Goal: Transaction & Acquisition: Subscribe to service/newsletter

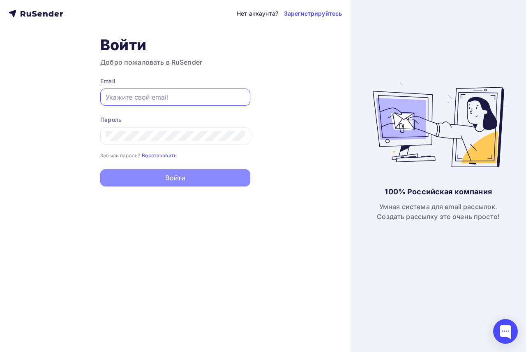
click at [183, 97] on input "text" at bounding box center [175, 97] width 139 height 10
type input "[EMAIL_ADDRESS][DOMAIN_NAME]"
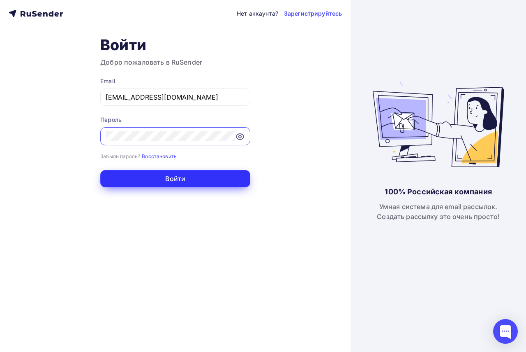
click at [165, 183] on button "Войти" at bounding box center [175, 178] width 150 height 17
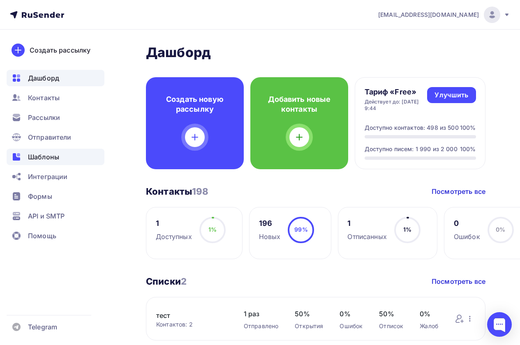
click at [34, 155] on span "Шаблоны" at bounding box center [43, 157] width 31 height 10
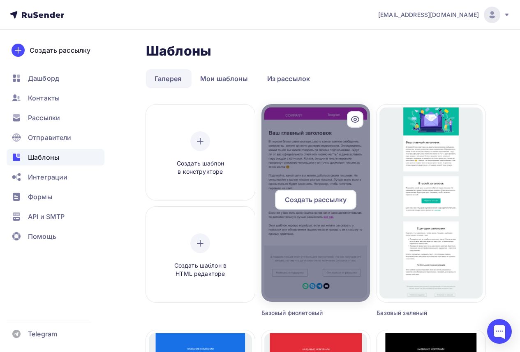
click at [323, 199] on span "Создать рассылку" at bounding box center [316, 200] width 62 height 10
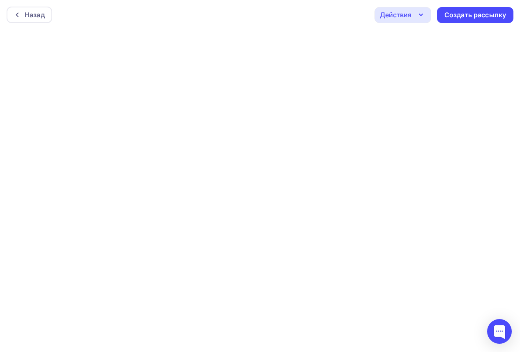
click at [420, 13] on icon "button" at bounding box center [421, 15] width 10 height 10
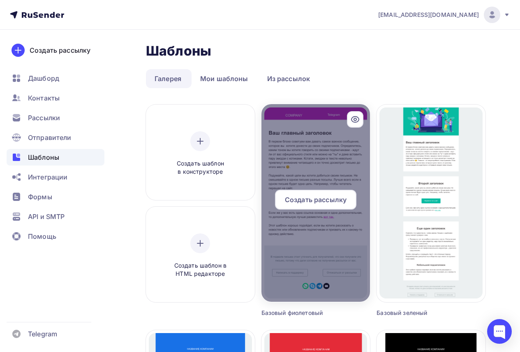
click at [320, 282] on div at bounding box center [316, 202] width 109 height 197
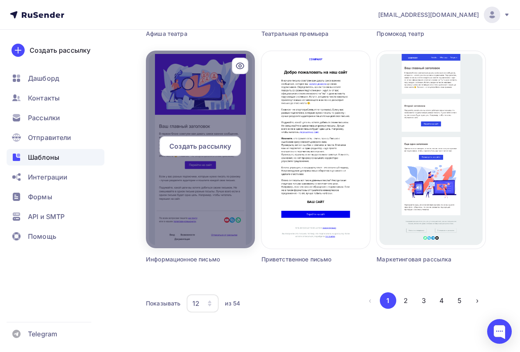
scroll to position [734, 0]
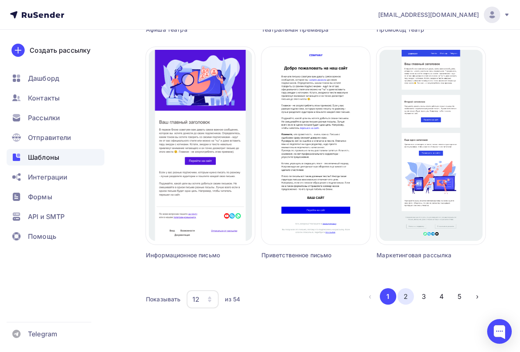
click at [405, 296] on button "2" at bounding box center [406, 296] width 16 height 16
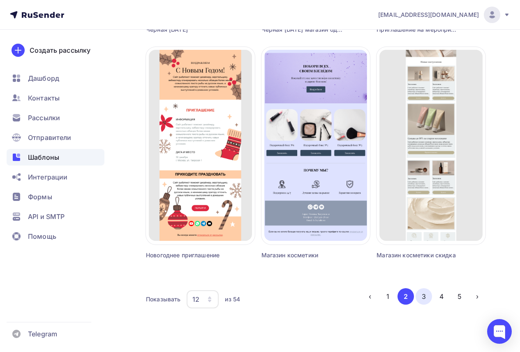
click at [424, 297] on button "3" at bounding box center [424, 296] width 16 height 16
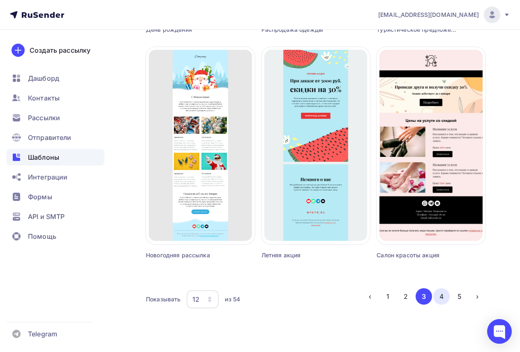
click at [442, 294] on button "4" at bounding box center [442, 296] width 16 height 16
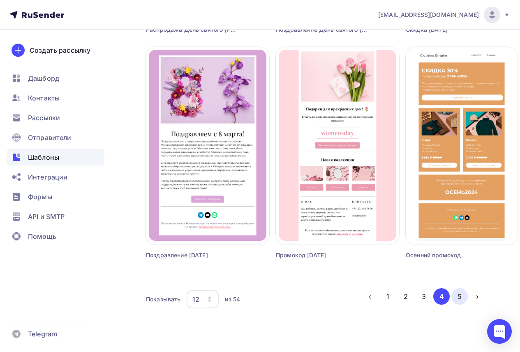
click at [462, 294] on button "5" at bounding box center [460, 296] width 16 height 16
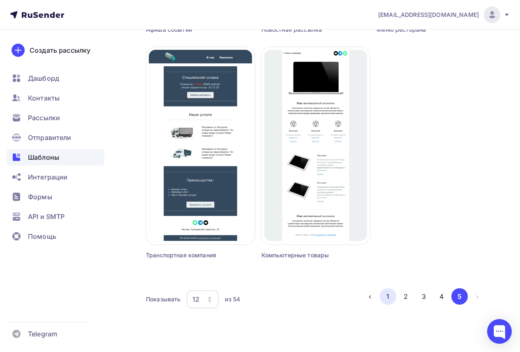
click at [384, 297] on button "1" at bounding box center [388, 296] width 16 height 16
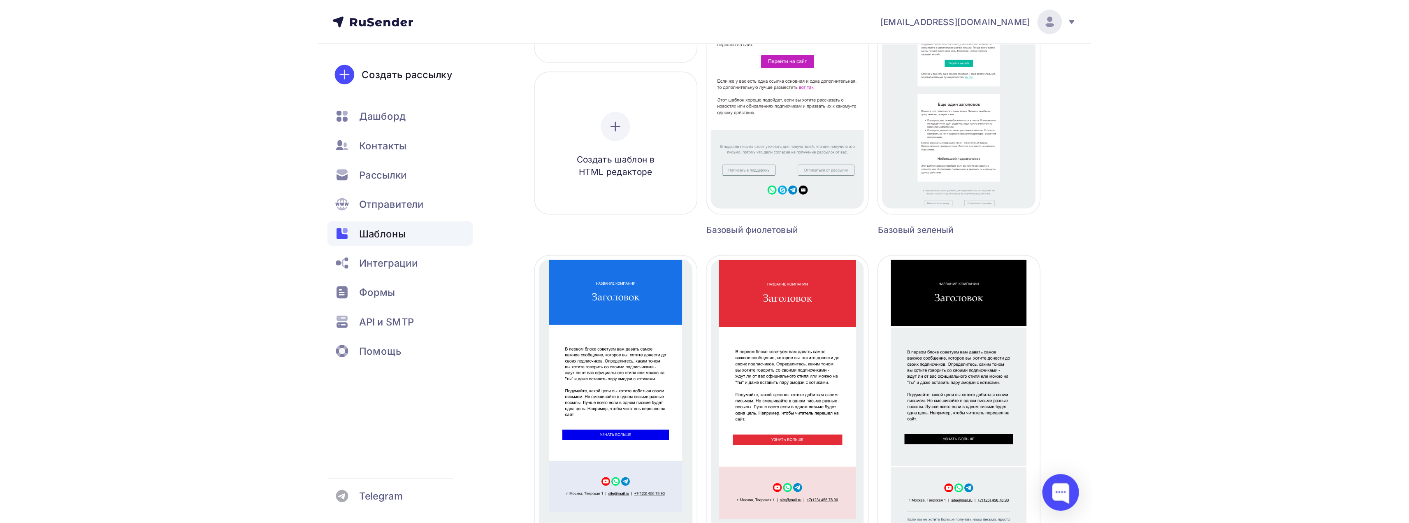
scroll to position [0, 0]
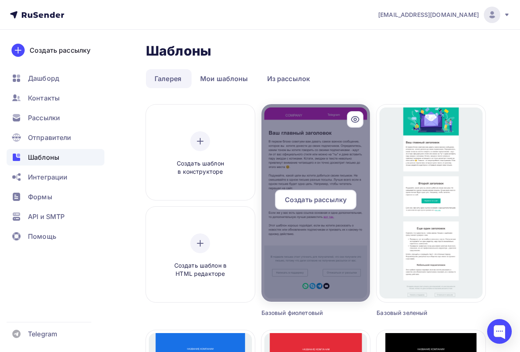
click at [307, 200] on span "Создать рассылку" at bounding box center [316, 200] width 62 height 10
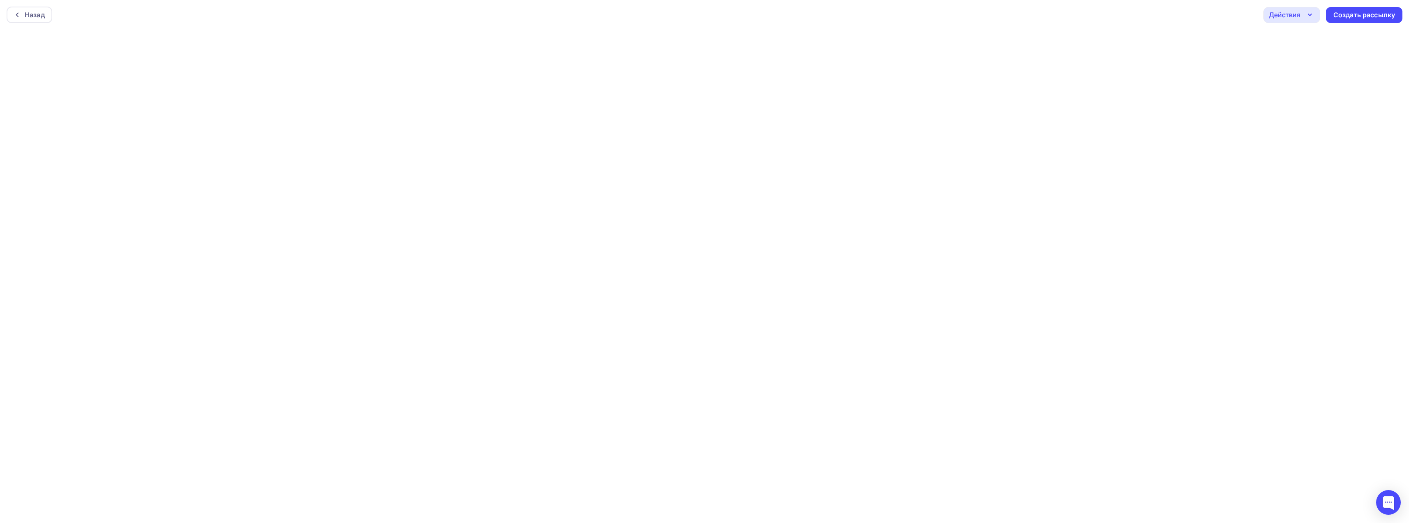
scroll to position [2, 0]
click at [526, 12] on div "Действия" at bounding box center [1291, 13] width 57 height 16
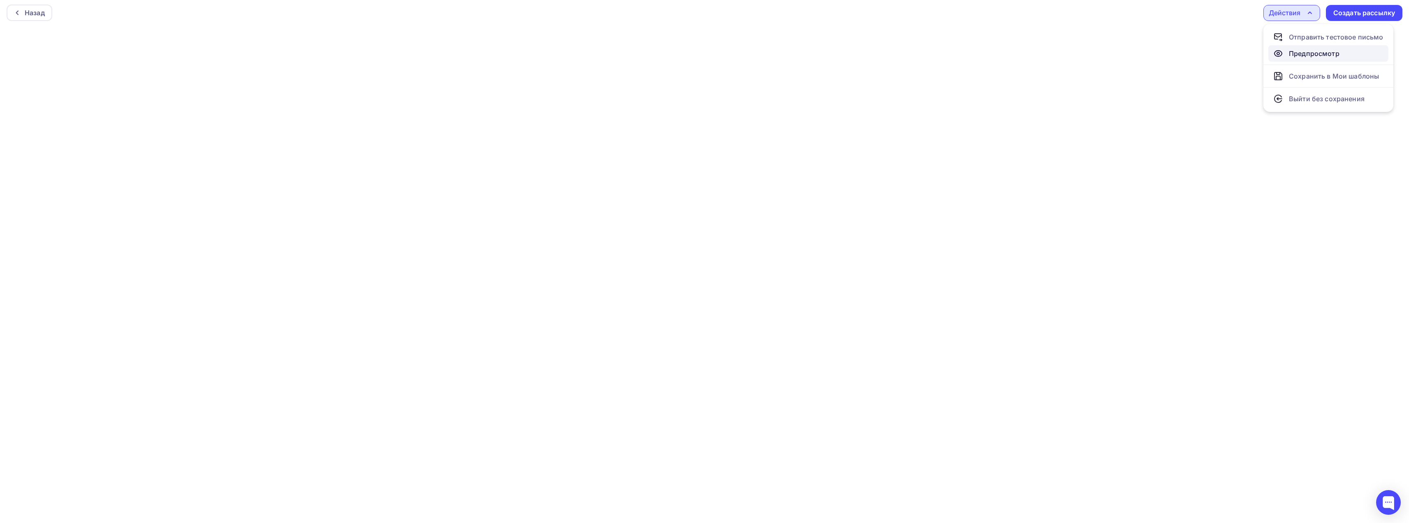
click at [526, 53] on div "Предпросмотр" at bounding box center [1314, 54] width 51 height 10
click at [526, 12] on icon "button" at bounding box center [1309, 13] width 3 height 2
click at [526, 74] on div "Сохранить в Мои шаблоны" at bounding box center [1334, 76] width 90 height 10
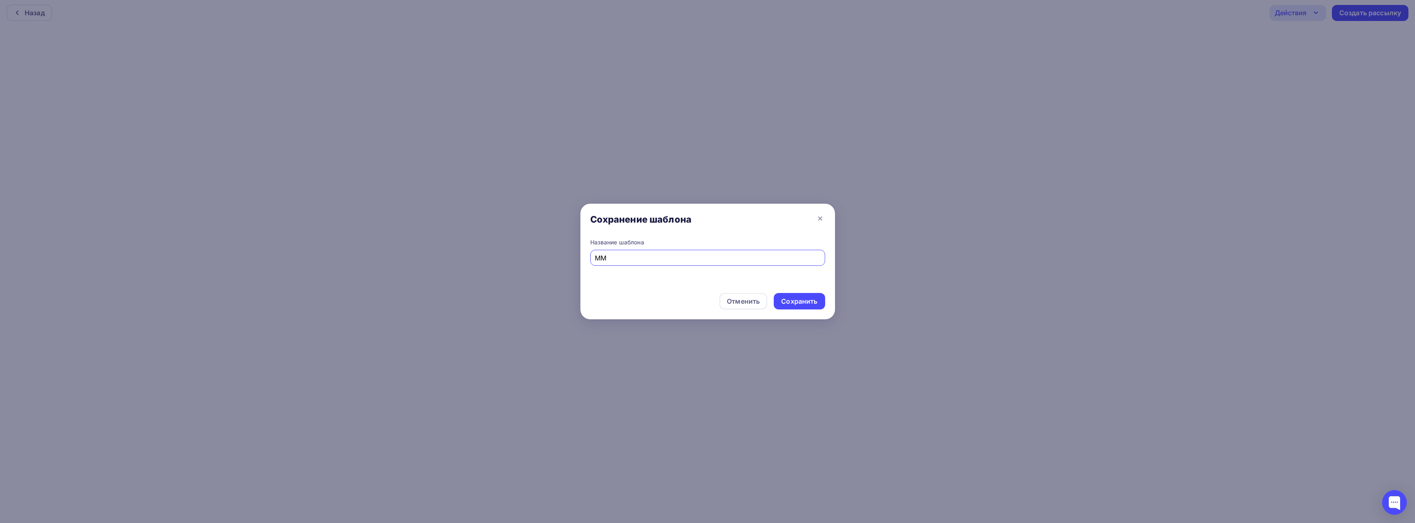
type input "М"
type input "MVP"
click at [526, 302] on div "Сохранить" at bounding box center [799, 301] width 36 height 9
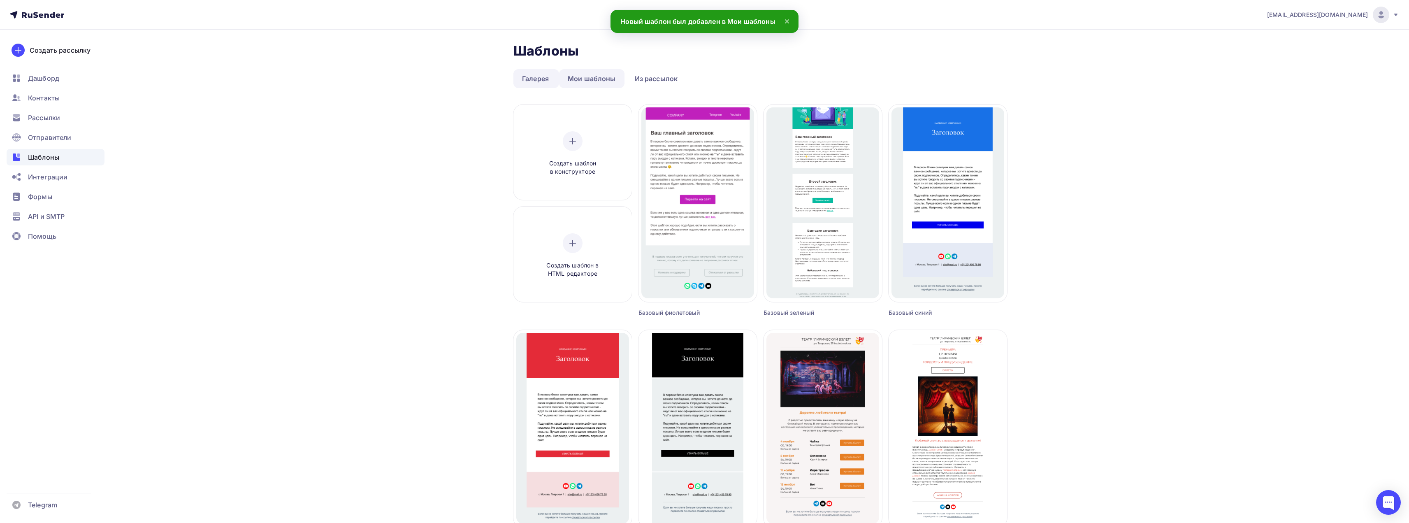
click at [526, 78] on link "Мои шаблоны" at bounding box center [591, 78] width 65 height 19
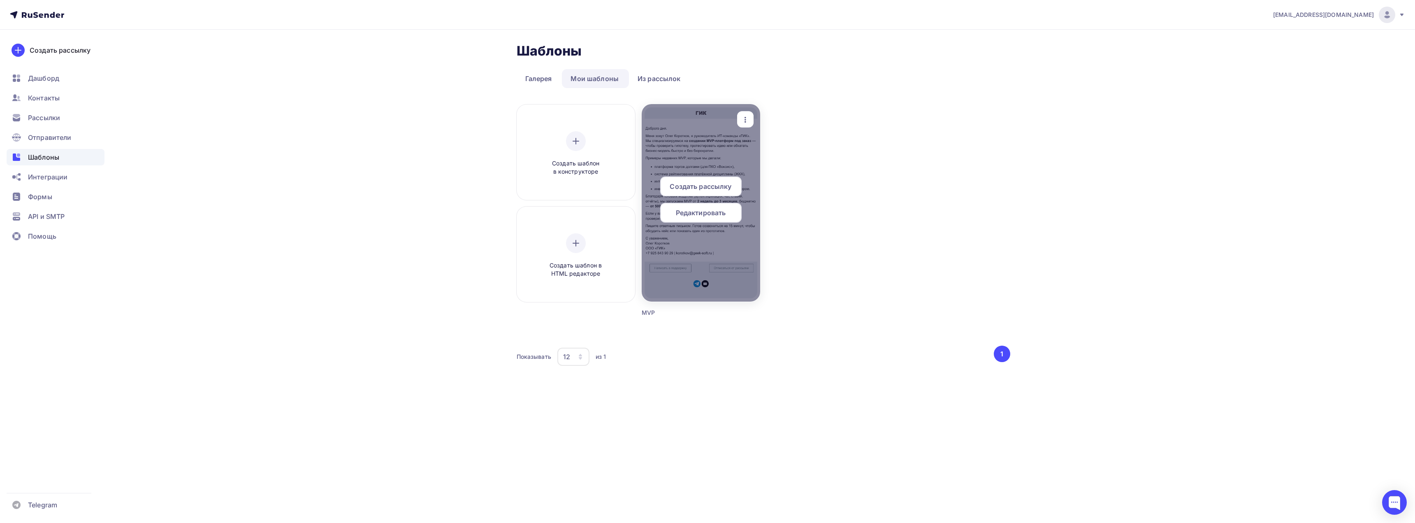
click at [526, 212] on span "Редактировать" at bounding box center [701, 213] width 50 height 10
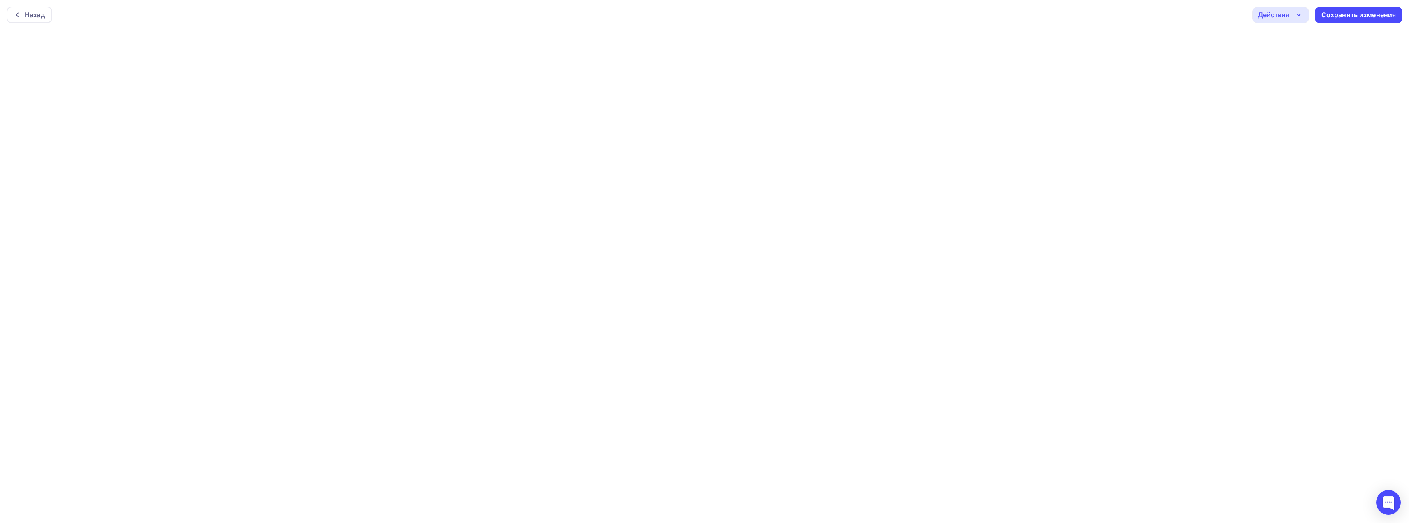
scroll to position [2, 0]
click at [526, 11] on div "Сохранить изменения" at bounding box center [1358, 12] width 75 height 9
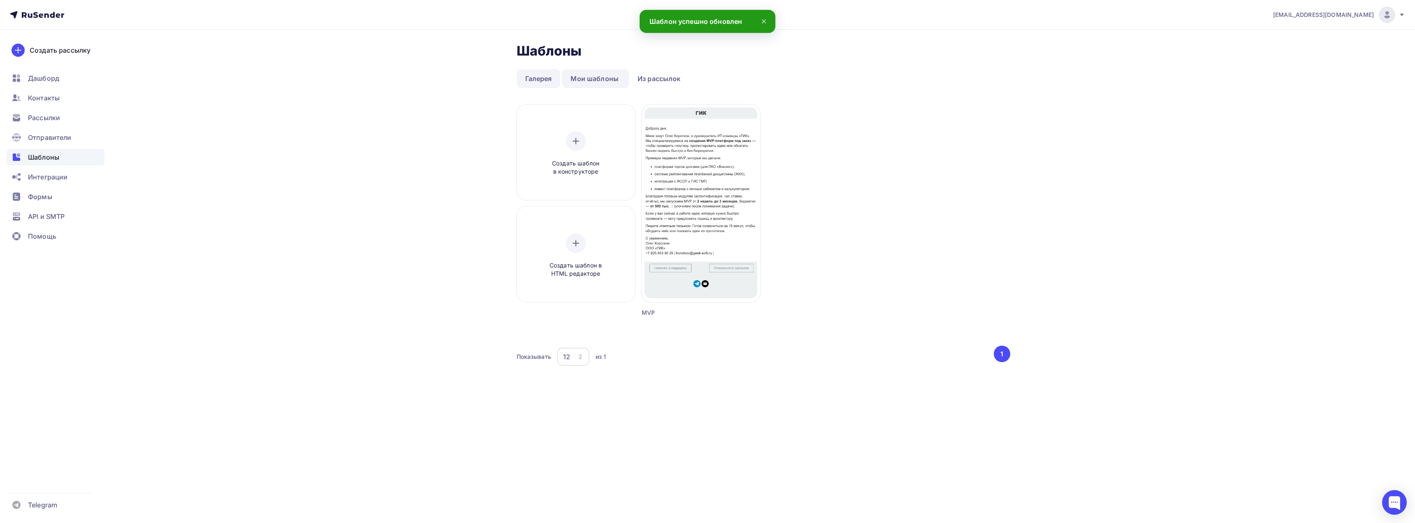
click at [526, 78] on link "Галерея" at bounding box center [539, 78] width 44 height 19
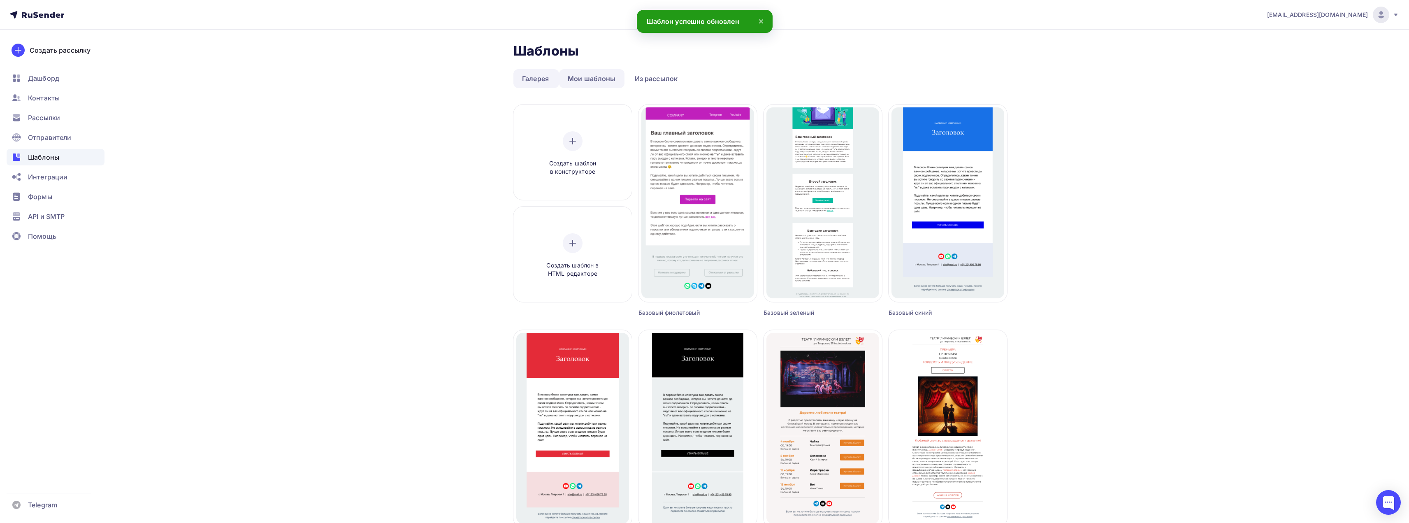
click at [526, 77] on link "Мои шаблоны" at bounding box center [591, 78] width 65 height 19
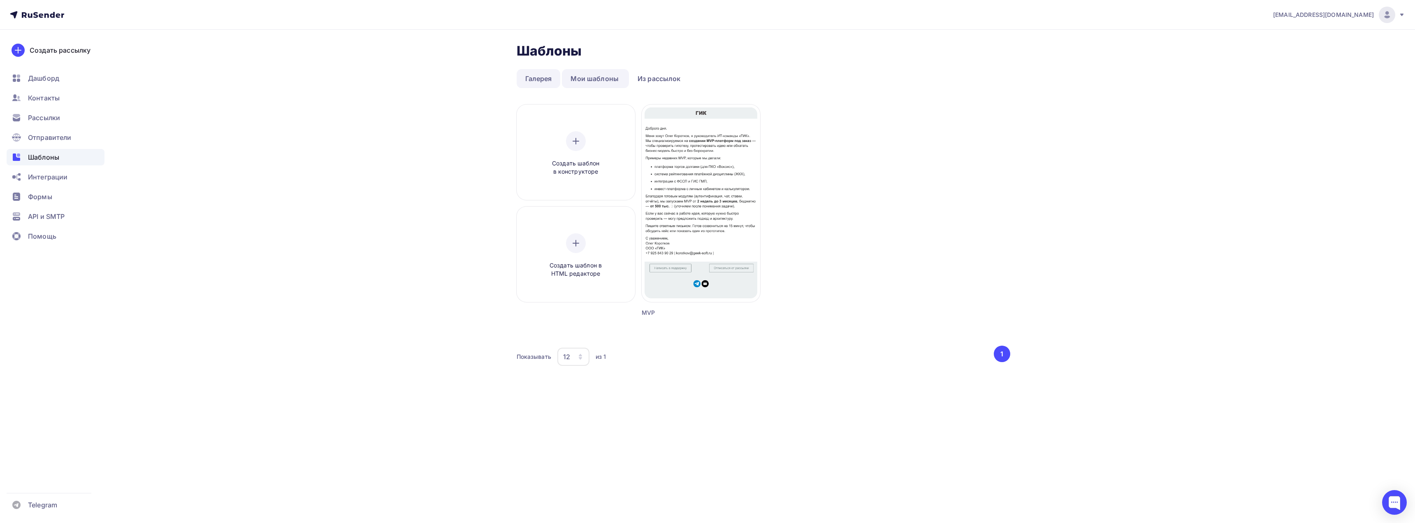
click at [526, 80] on link "Галерея" at bounding box center [539, 78] width 44 height 19
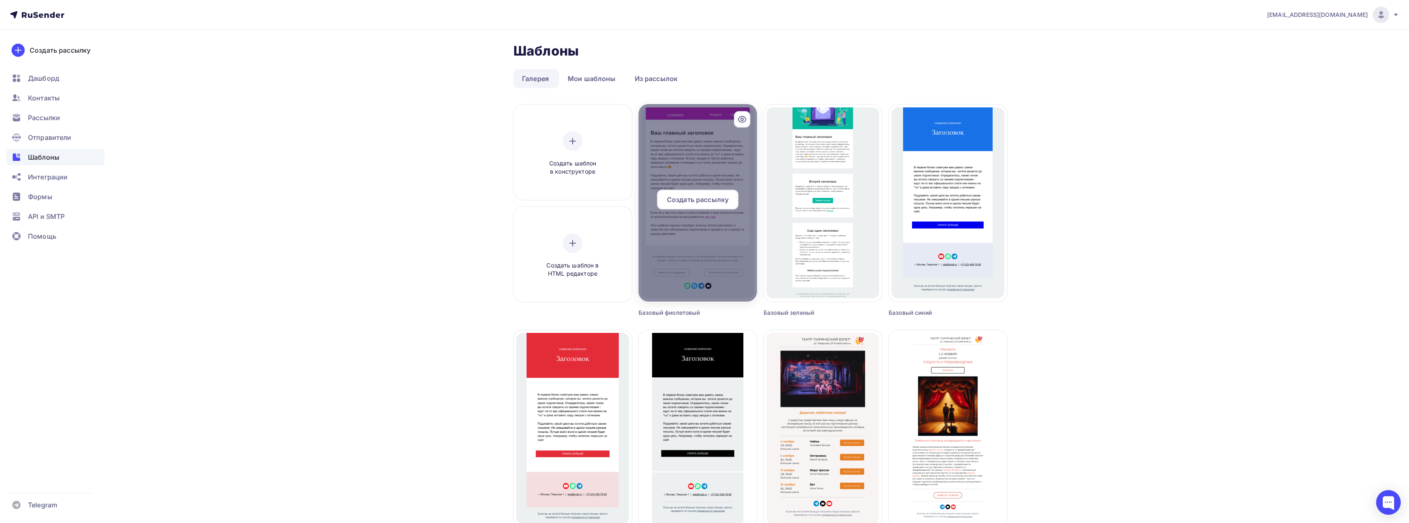
click at [526, 230] on div at bounding box center [697, 202] width 118 height 197
click at [526, 199] on span "Создать рассылку" at bounding box center [698, 200] width 62 height 10
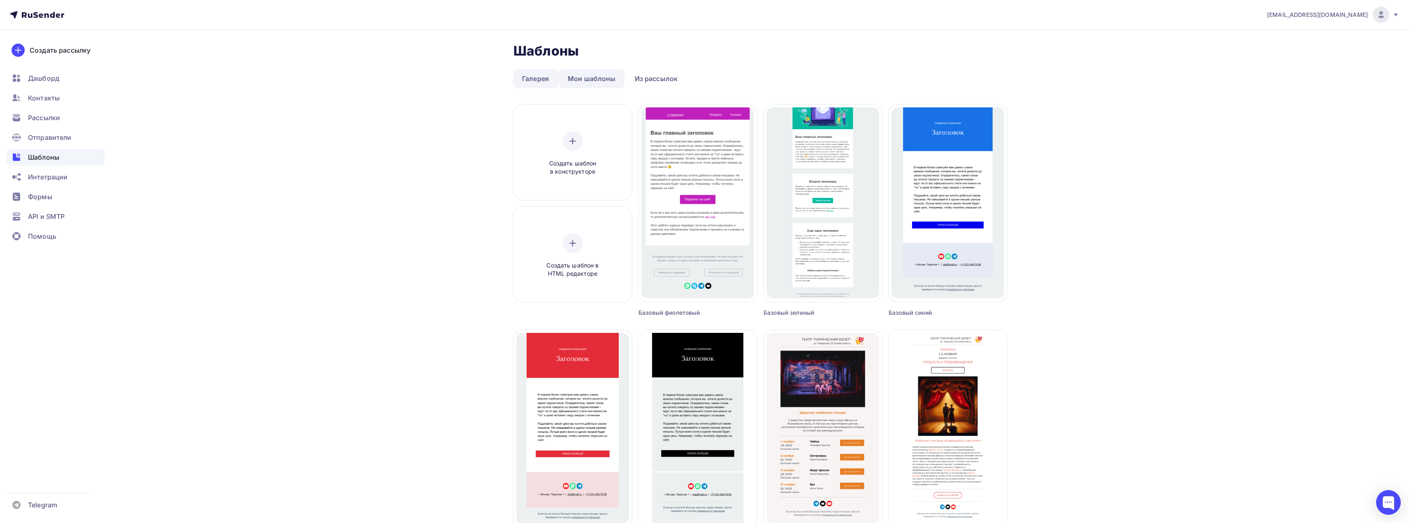
click at [526, 77] on link "Мои шаблоны" at bounding box center [591, 78] width 65 height 19
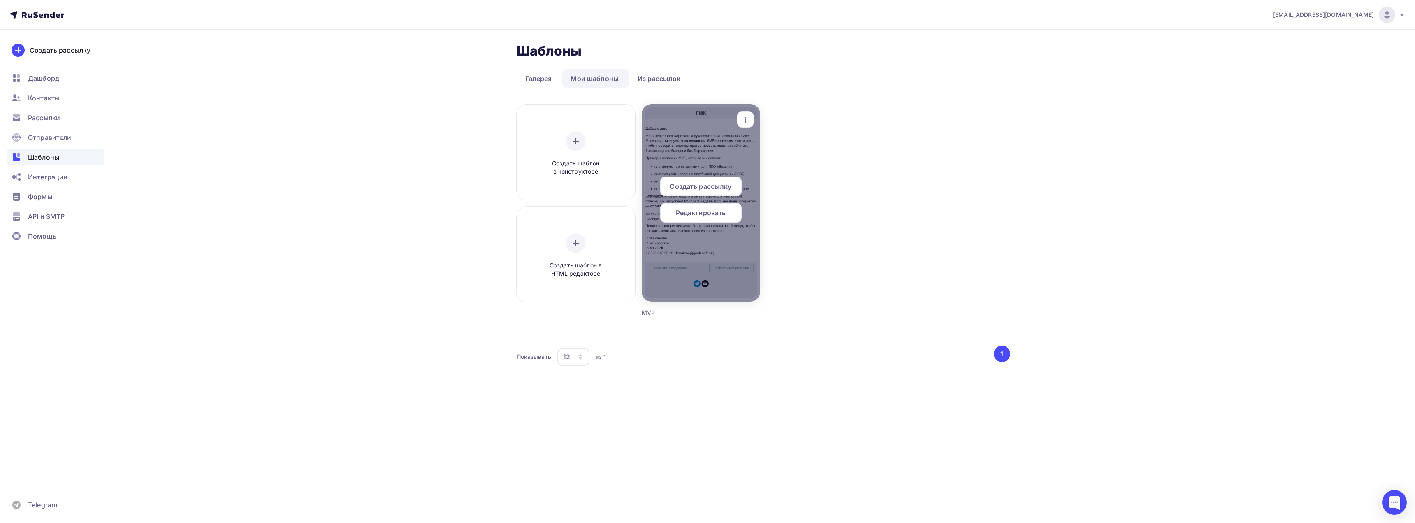
click at [526, 209] on span "Редактировать" at bounding box center [701, 213] width 50 height 10
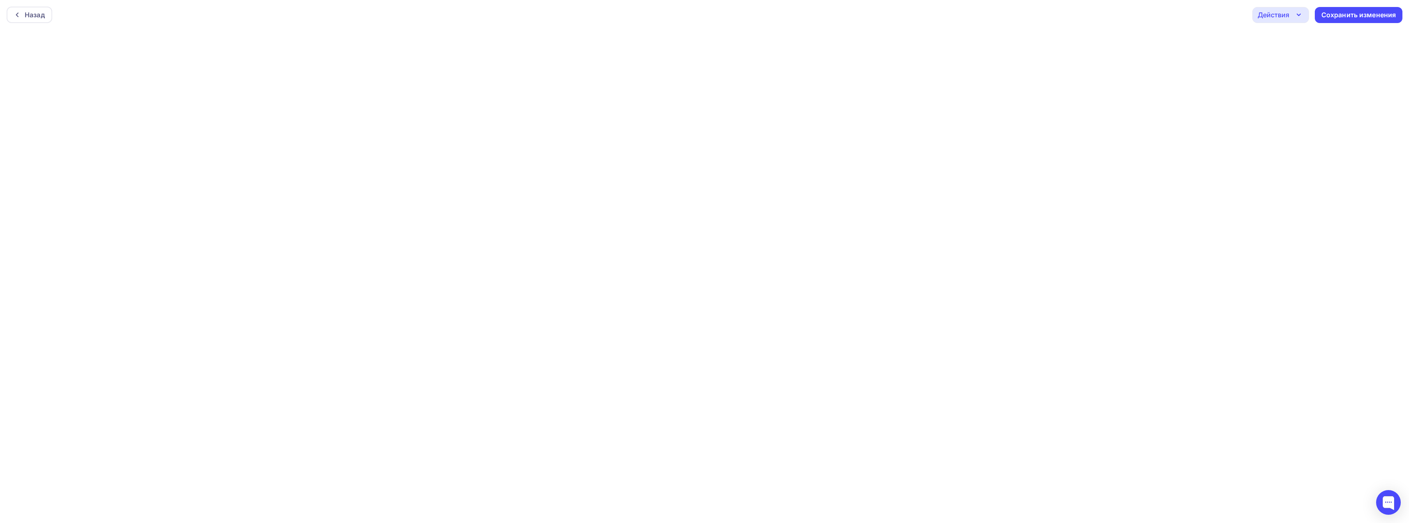
click at [526, 15] on div "Действия" at bounding box center [1273, 15] width 32 height 10
click at [526, 57] on div "Предпросмотр" at bounding box center [1303, 56] width 51 height 10
click at [526, 22] on div "Действия" at bounding box center [1280, 15] width 57 height 16
click at [526, 77] on div "Выйти без сохранения" at bounding box center [1316, 78] width 76 height 10
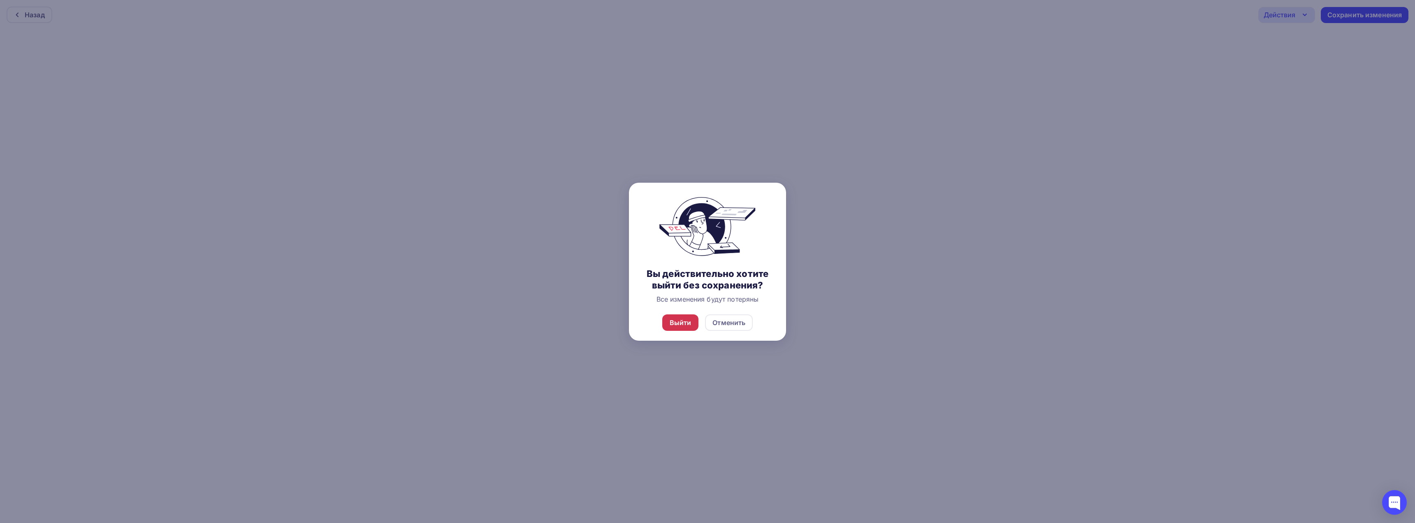
click at [526, 321] on div "Выйти" at bounding box center [681, 323] width 22 height 10
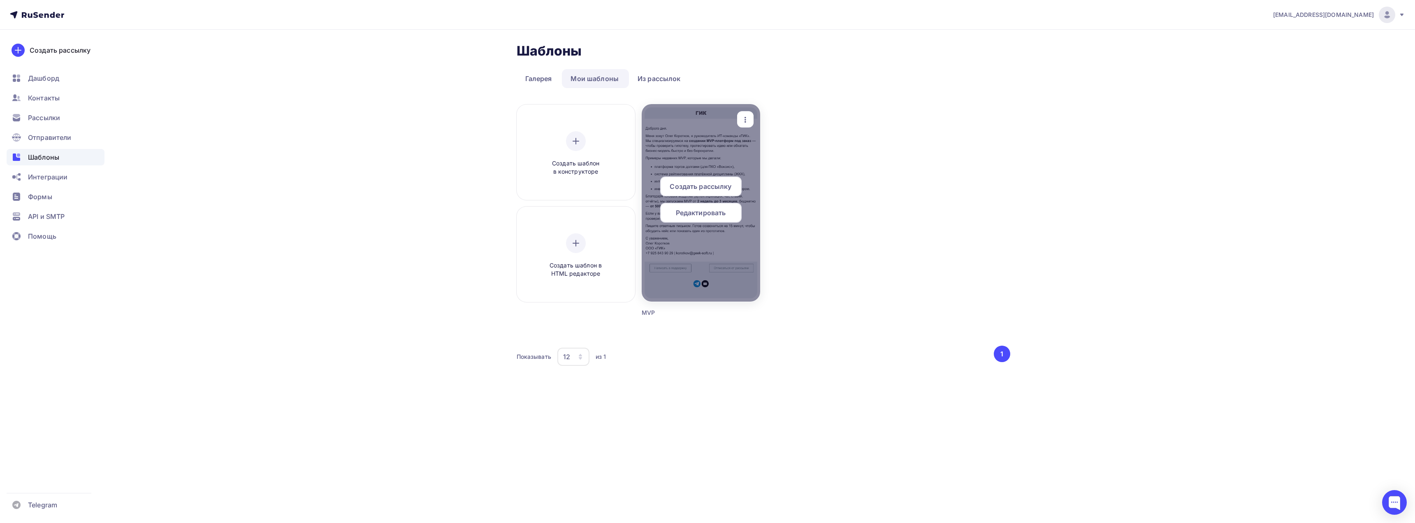
click at [526, 215] on span "Редактировать" at bounding box center [701, 213] width 50 height 10
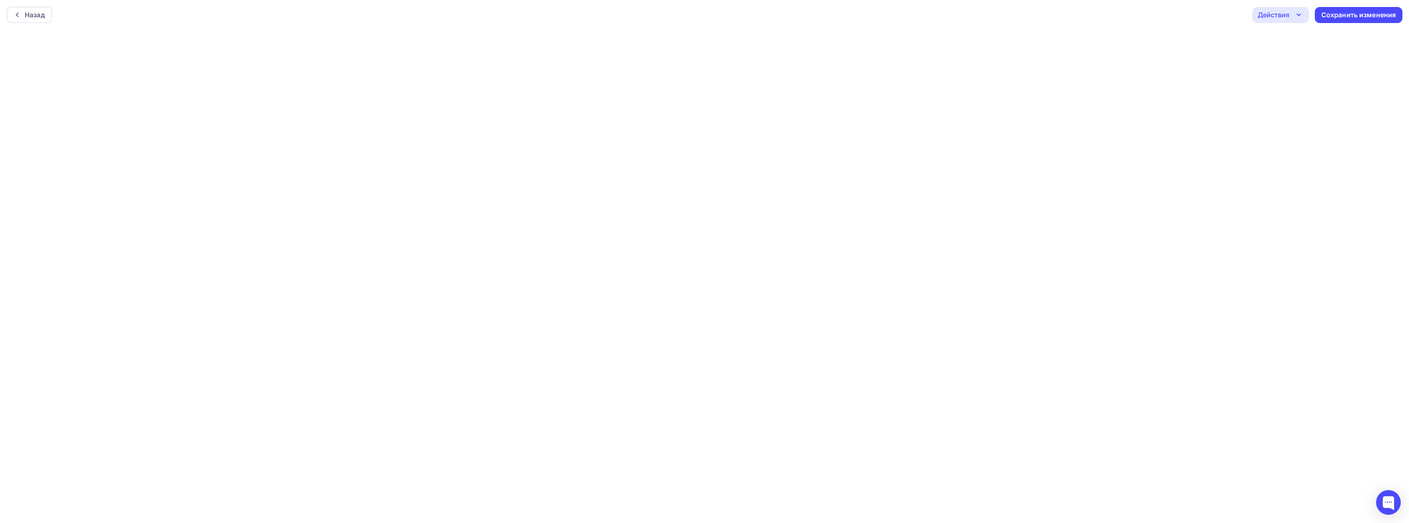
click at [526, 13] on div "Действия" at bounding box center [1273, 15] width 32 height 10
click at [526, 58] on div "Предпросмотр" at bounding box center [1303, 56] width 51 height 10
click at [526, 15] on div "Действия" at bounding box center [1280, 15] width 57 height 16
click at [526, 80] on div "Выйти без сохранения" at bounding box center [1316, 78] width 76 height 10
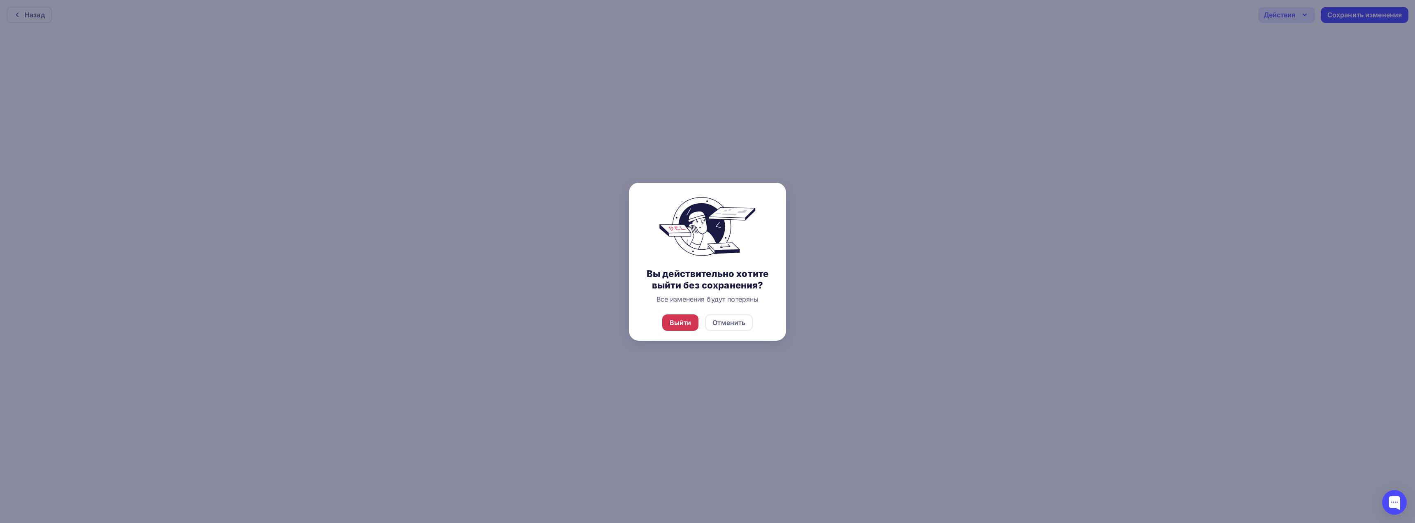
click at [526, 320] on div "Выйти" at bounding box center [681, 323] width 22 height 10
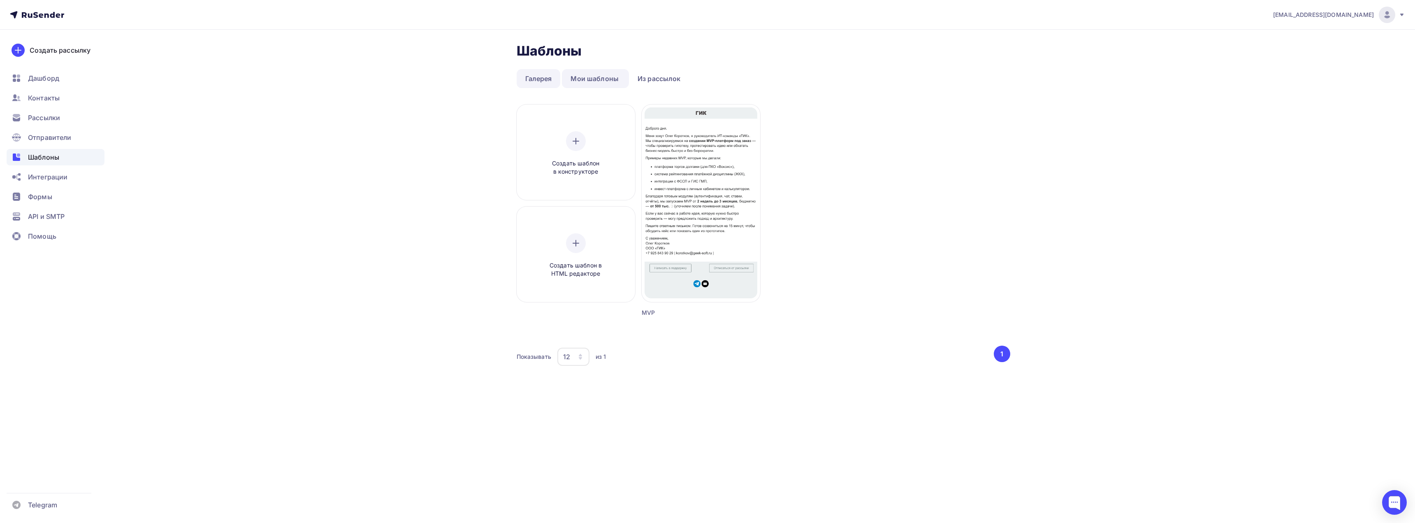
click at [526, 80] on link "Галерея" at bounding box center [539, 78] width 44 height 19
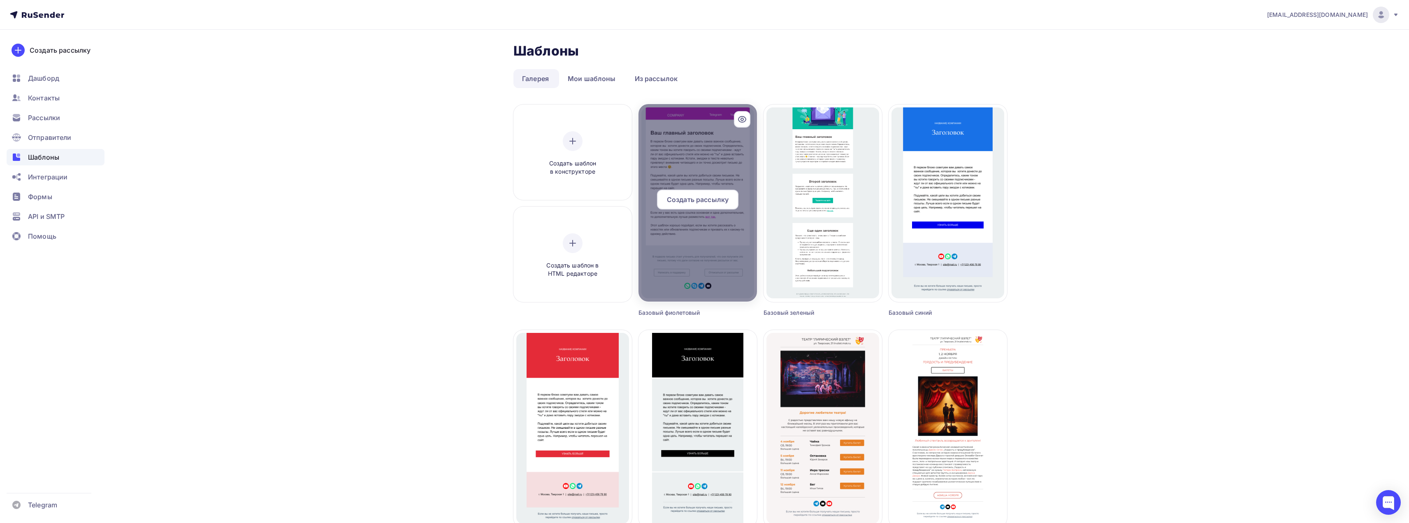
click at [526, 200] on span "Создать рассылку" at bounding box center [698, 200] width 62 height 10
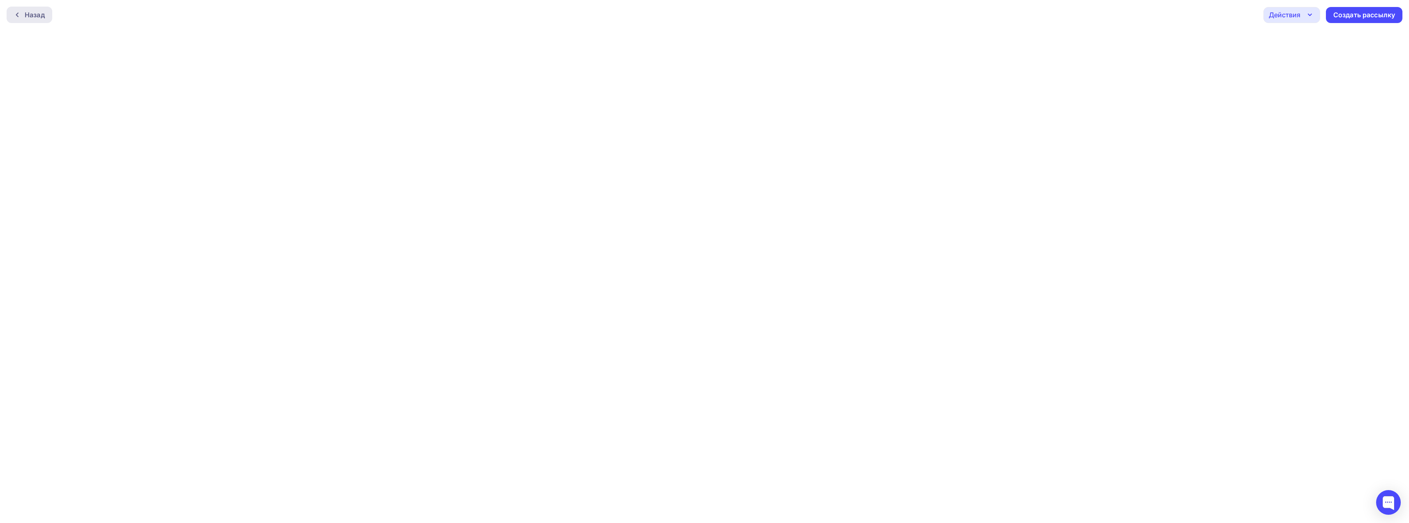
click at [24, 18] on div at bounding box center [19, 15] width 11 height 7
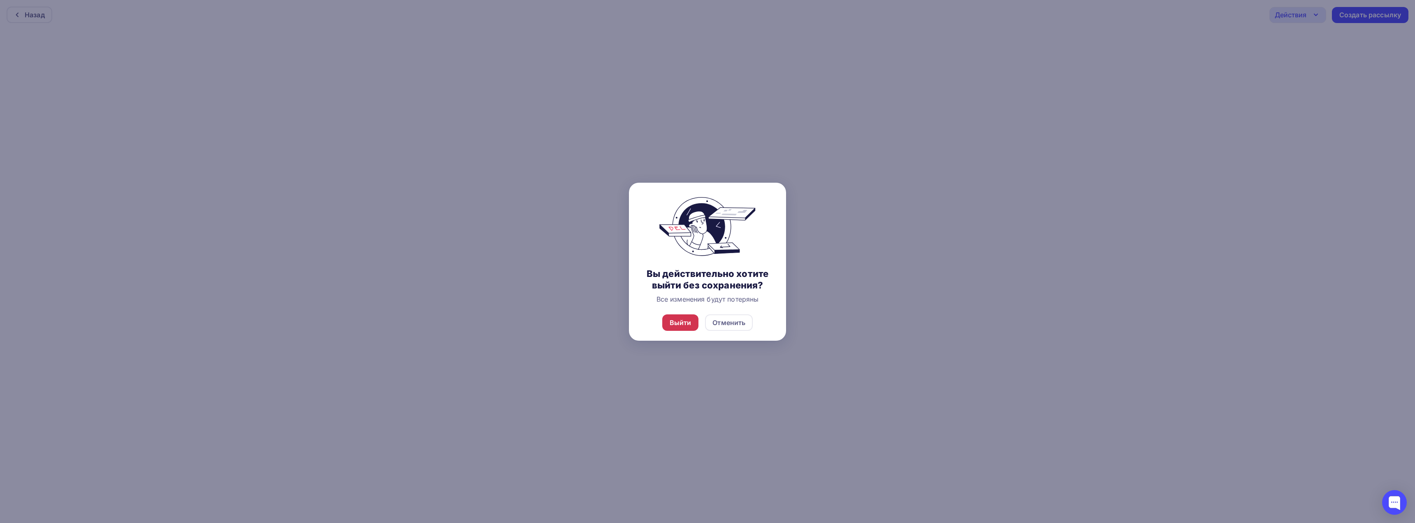
click at [526, 320] on div "Выйти" at bounding box center [681, 323] width 22 height 10
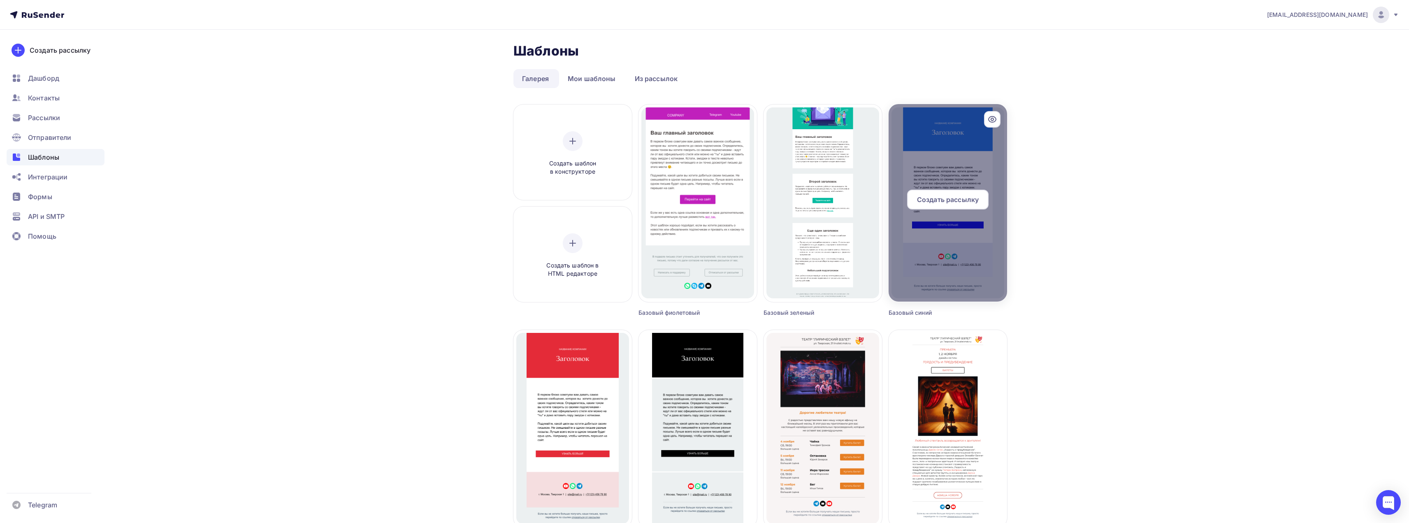
click at [526, 176] on div at bounding box center [947, 202] width 118 height 197
click at [526, 201] on span "Создать рассылку" at bounding box center [948, 200] width 62 height 10
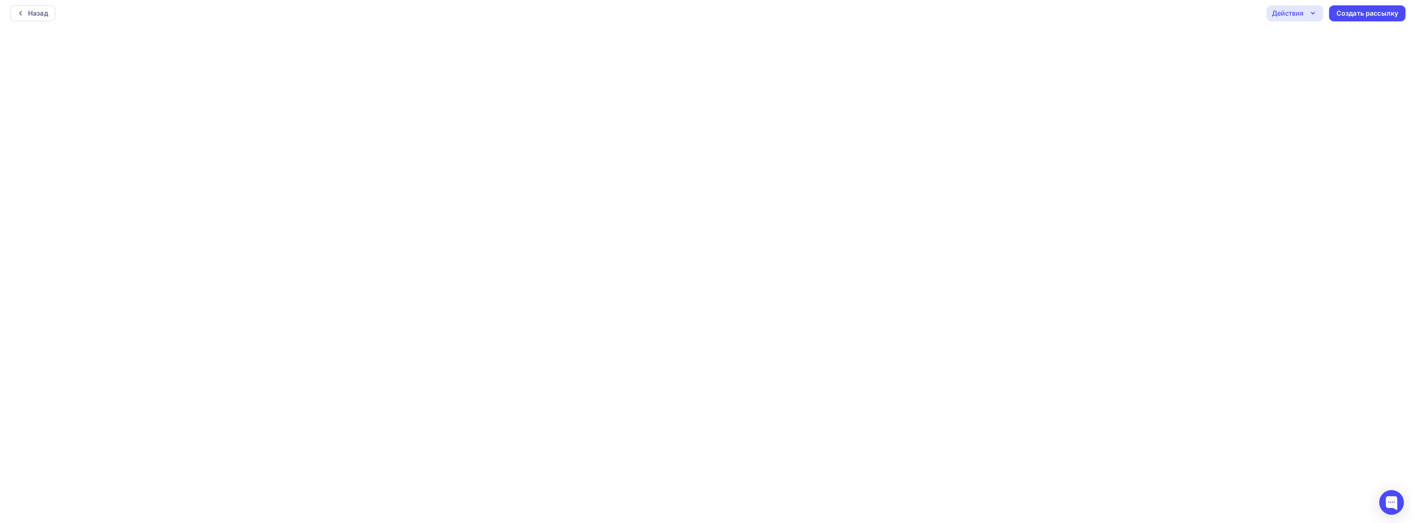
scroll to position [2, 0]
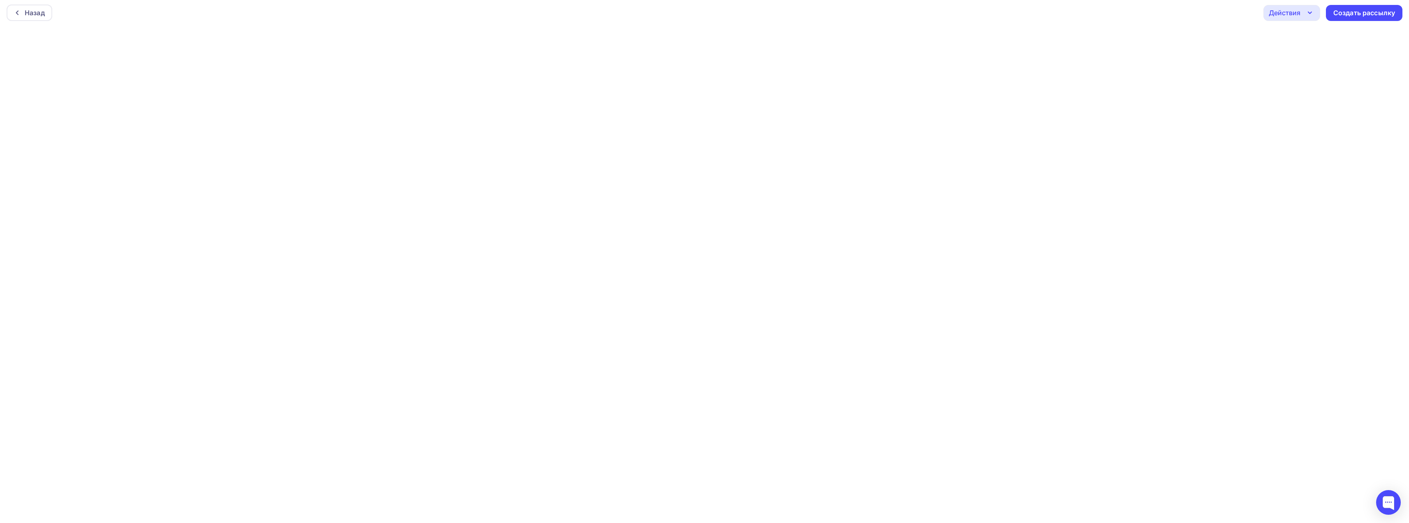
click at [526, 9] on div "Действия" at bounding box center [1284, 13] width 32 height 10
click at [526, 101] on div "Выйти без сохранения" at bounding box center [1327, 99] width 76 height 10
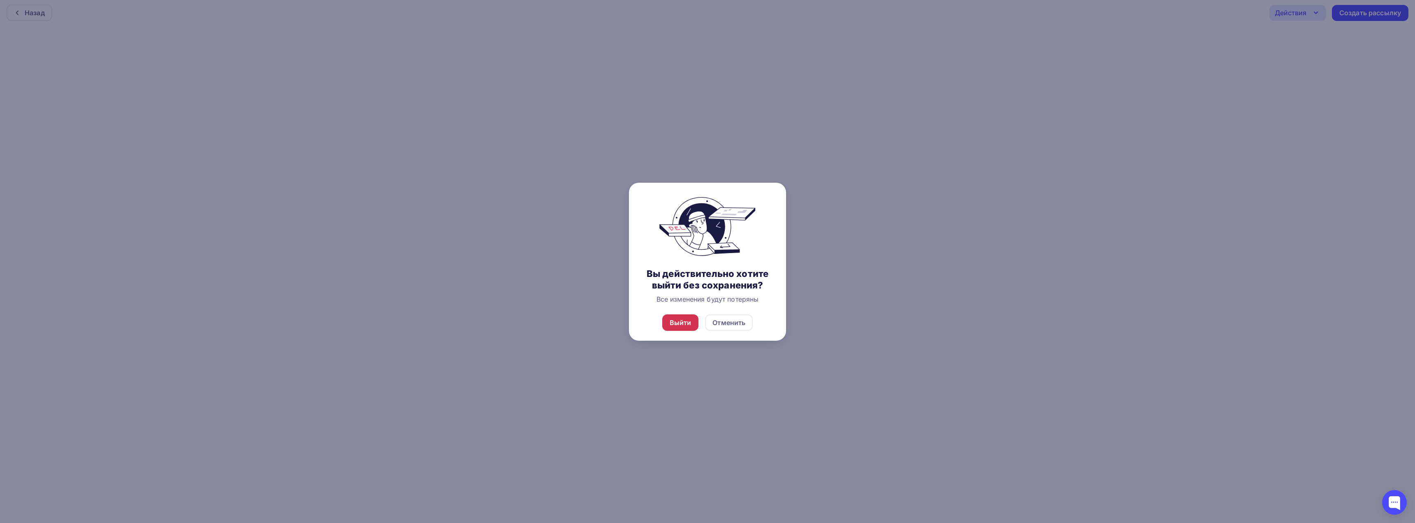
click at [526, 323] on div "Выйти" at bounding box center [681, 323] width 22 height 10
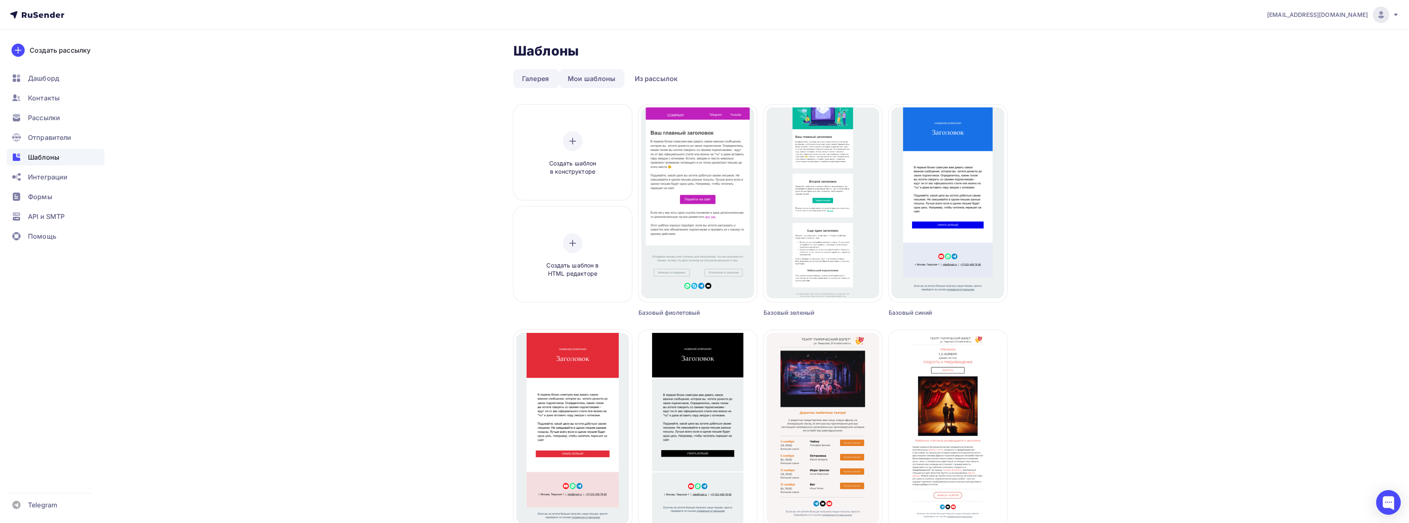
click at [526, 83] on link "Мои шаблоны" at bounding box center [591, 78] width 65 height 19
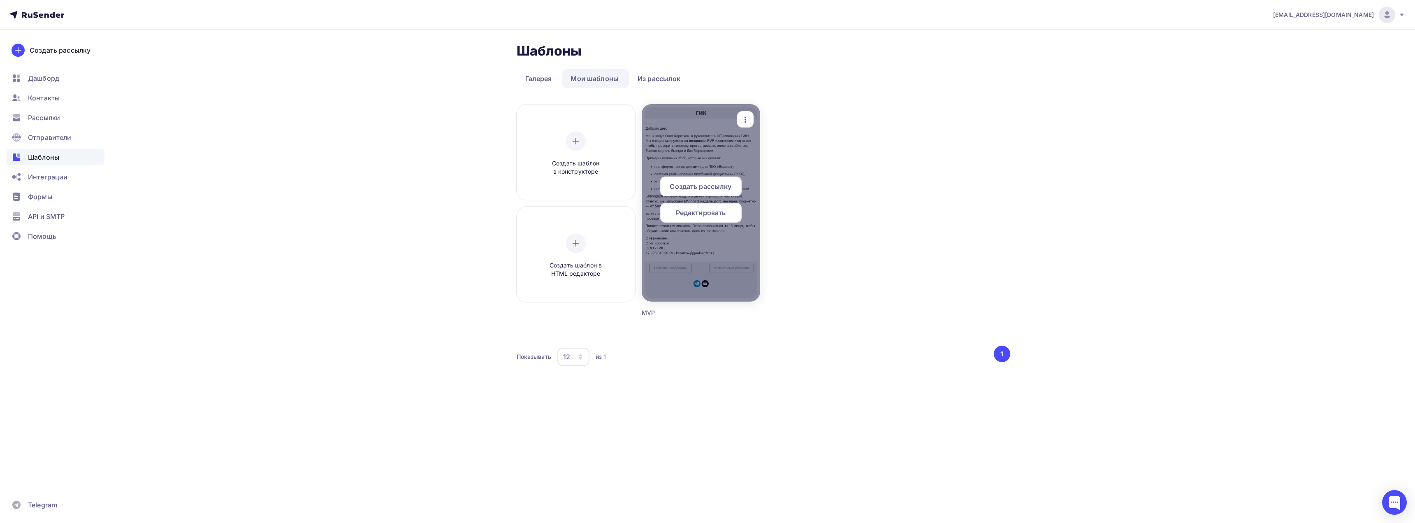
click at [526, 210] on span "Редактировать" at bounding box center [701, 213] width 50 height 10
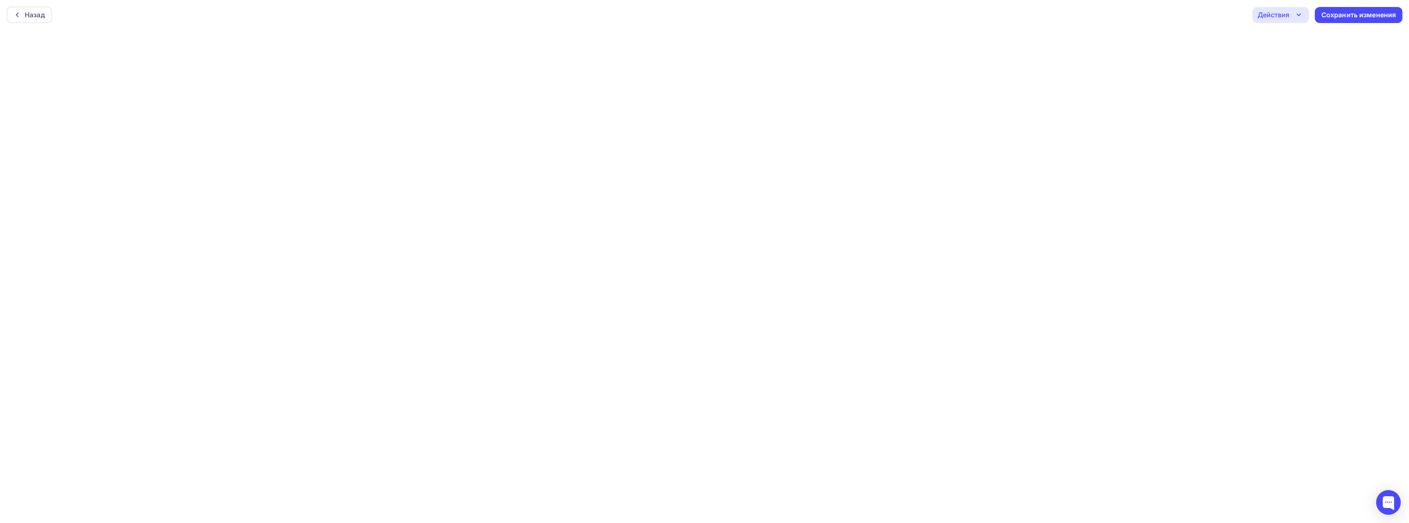
click at [526, 11] on div "Действия" at bounding box center [1273, 15] width 32 height 10
click at [526, 55] on div "Предпросмотр" at bounding box center [1303, 56] width 51 height 10
click at [526, 15] on div "Сохранить изменения" at bounding box center [1358, 14] width 75 height 9
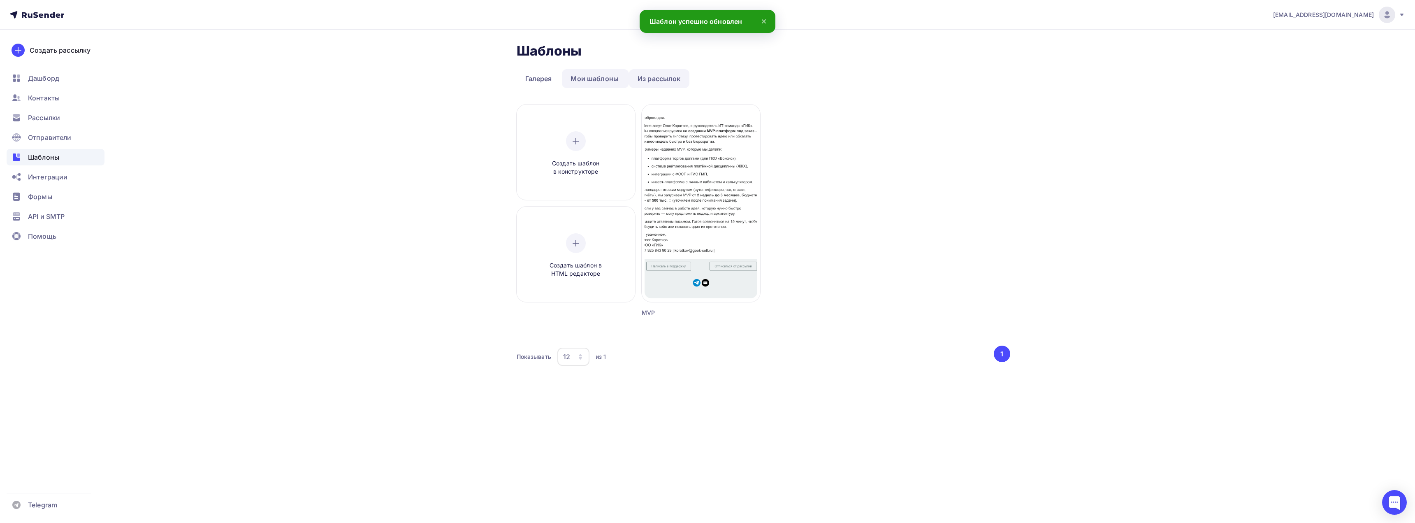
click at [526, 78] on link "Из рассылок" at bounding box center [659, 78] width 60 height 19
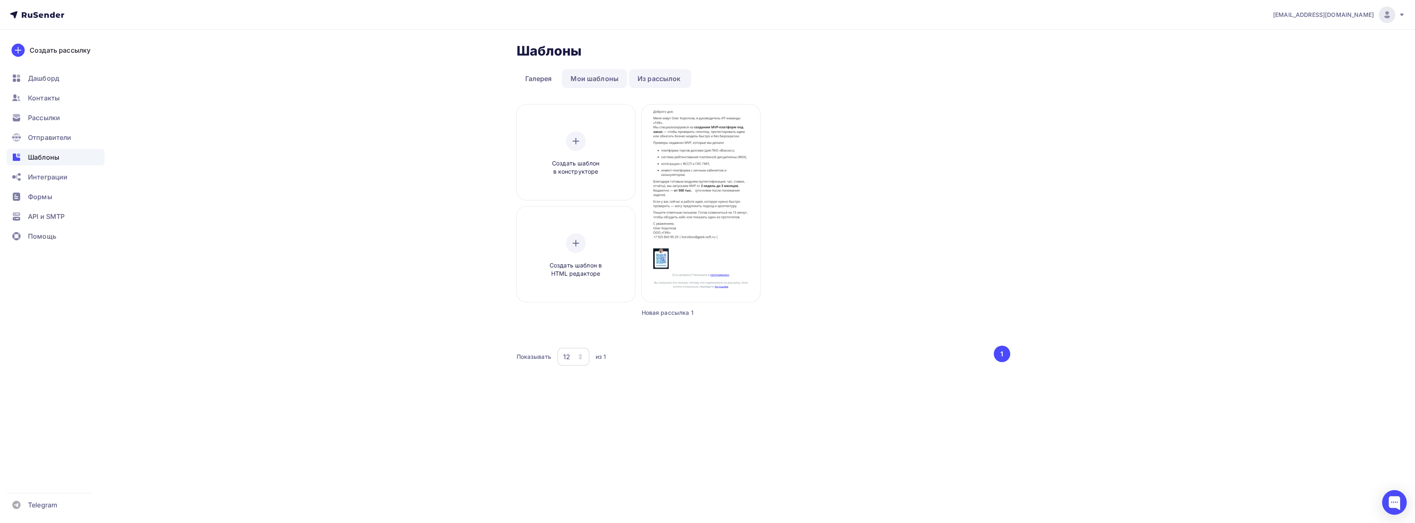
click at [526, 79] on link "Мои шаблоны" at bounding box center [594, 78] width 65 height 19
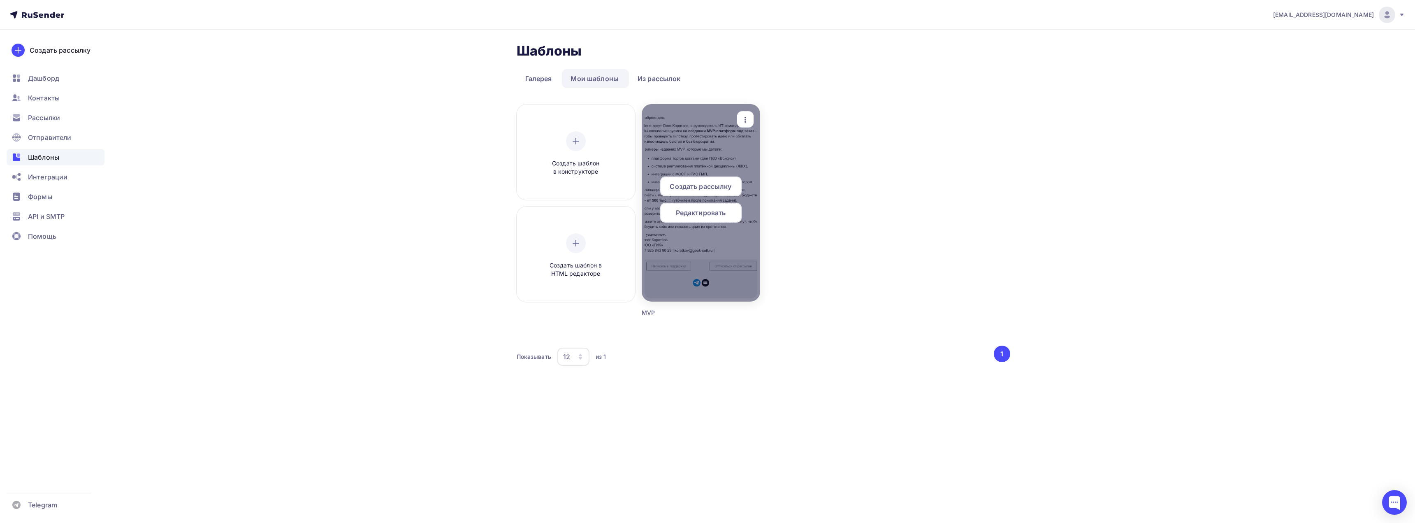
click at [526, 215] on span "Редактировать" at bounding box center [701, 213] width 50 height 10
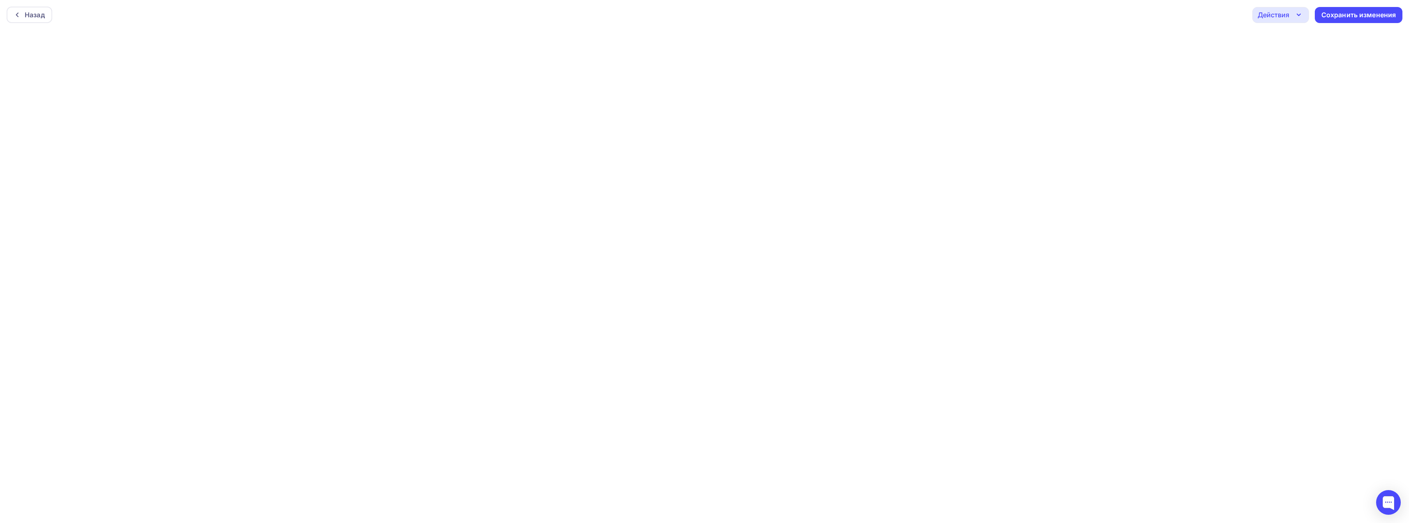
click at [526, 19] on div "Действия" at bounding box center [1280, 15] width 57 height 16
click at [526, 43] on div "Отправить тестовое письмо" at bounding box center [1325, 39] width 95 height 10
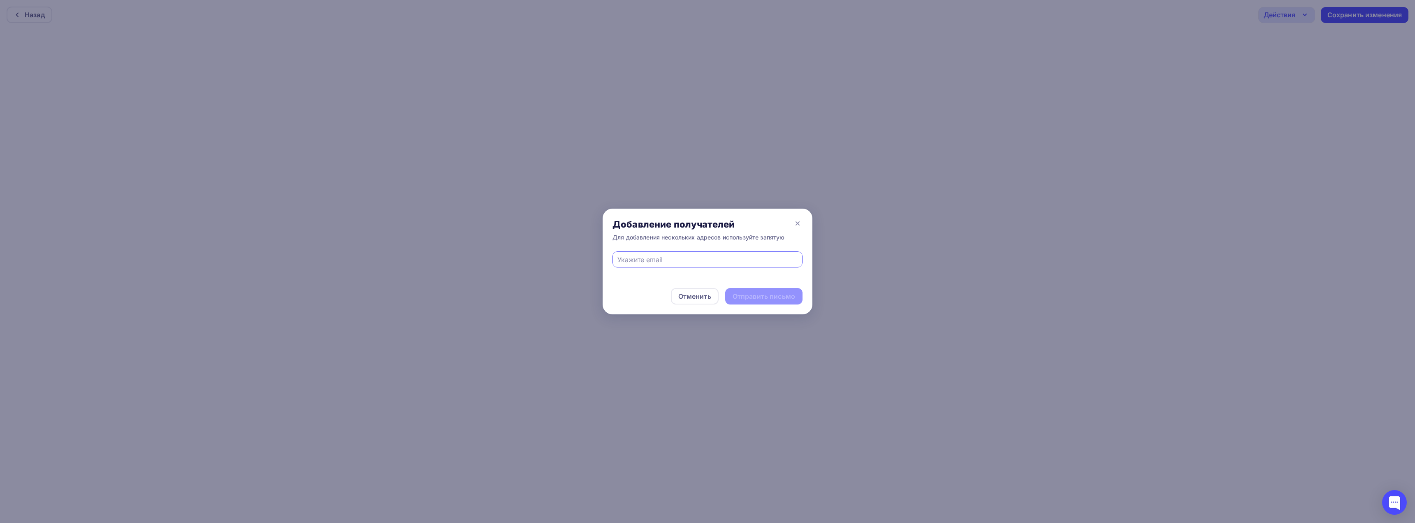
click at [526, 262] on input "text" at bounding box center [707, 260] width 181 height 10
type input "[EMAIL_ADDRESS][DOMAIN_NAME]"
click at [526, 298] on div "Отправить письмо" at bounding box center [764, 296] width 63 height 9
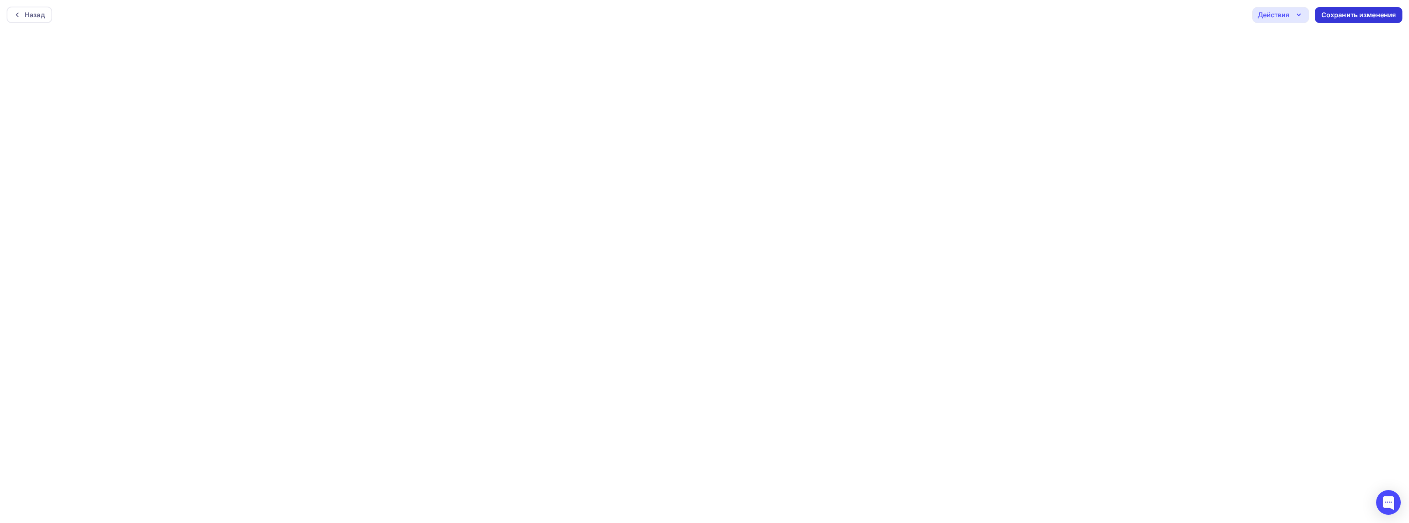
click at [526, 14] on div "Сохранить изменения" at bounding box center [1358, 14] width 75 height 9
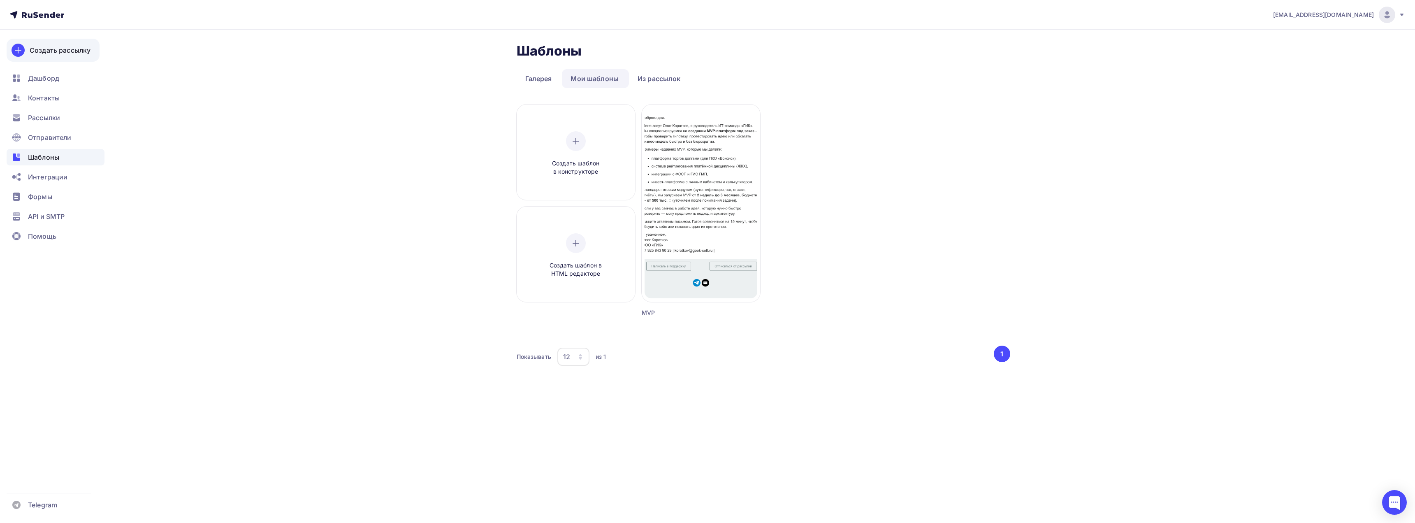
click at [47, 49] on div "Создать рассылку" at bounding box center [60, 50] width 61 height 10
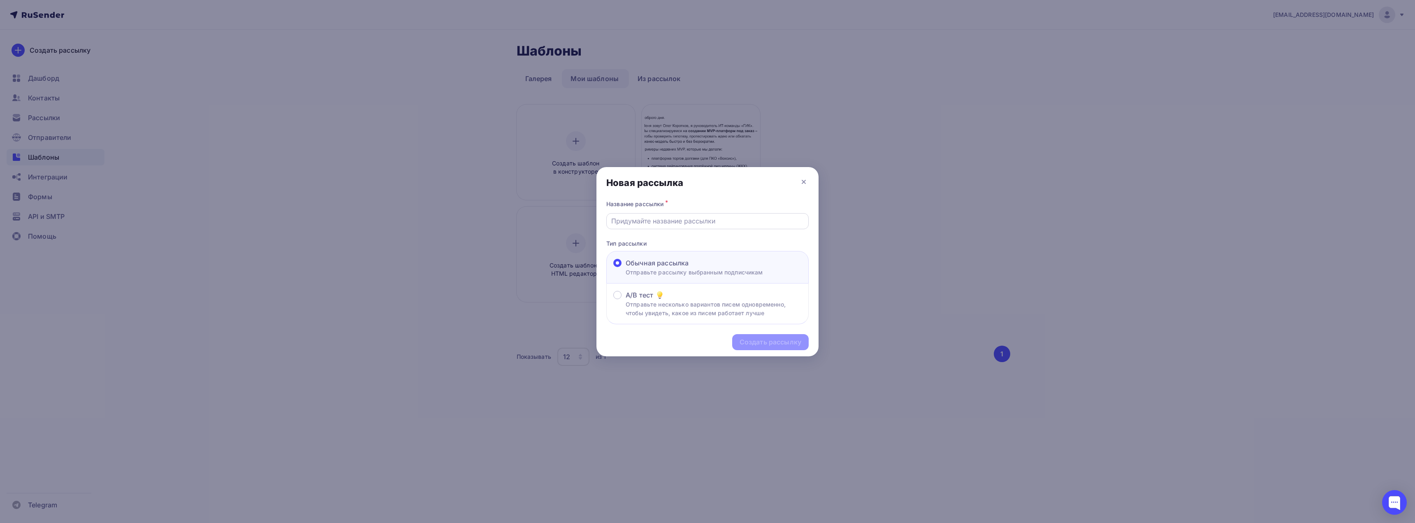
click at [526, 220] on input "text" at bounding box center [707, 221] width 193 height 10
click at [526, 340] on div "Создать рассылку" at bounding box center [771, 341] width 62 height 9
click at [526, 219] on input "2" at bounding box center [707, 221] width 193 height 10
click at [526, 222] on div "2" at bounding box center [707, 221] width 202 height 16
drag, startPoint x: 617, startPoint y: 220, endPoint x: 611, endPoint y: 221, distance: 6.7
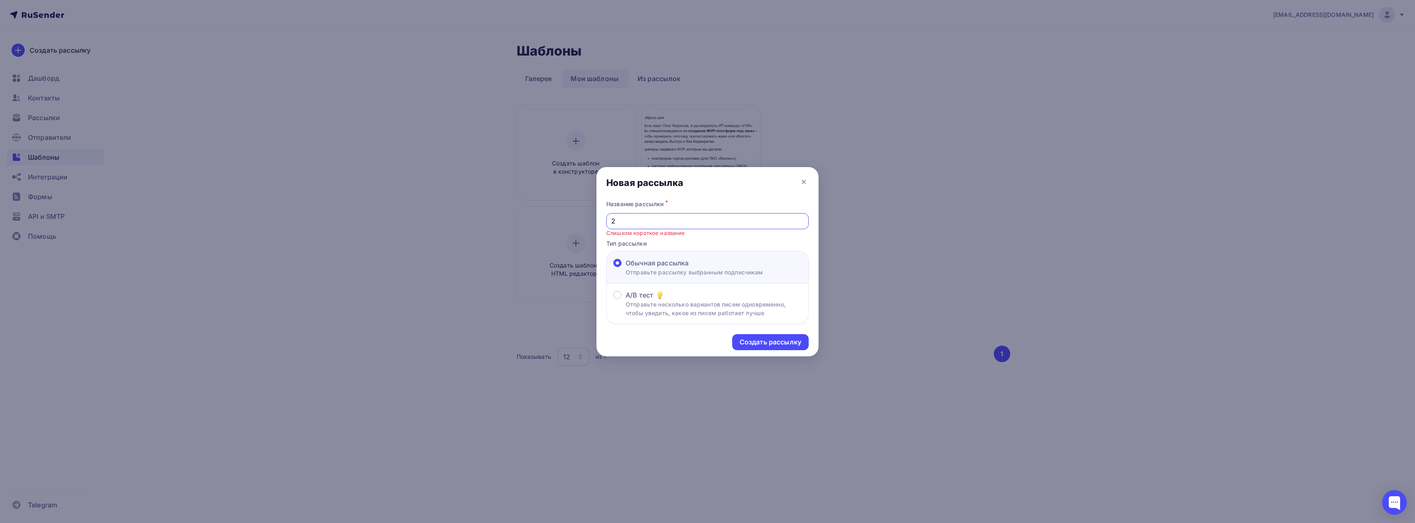
click at [526, 221] on input "2" at bounding box center [707, 221] width 193 height 10
type input "test2"
click at [526, 343] on div "Создать рассылку" at bounding box center [771, 341] width 62 height 9
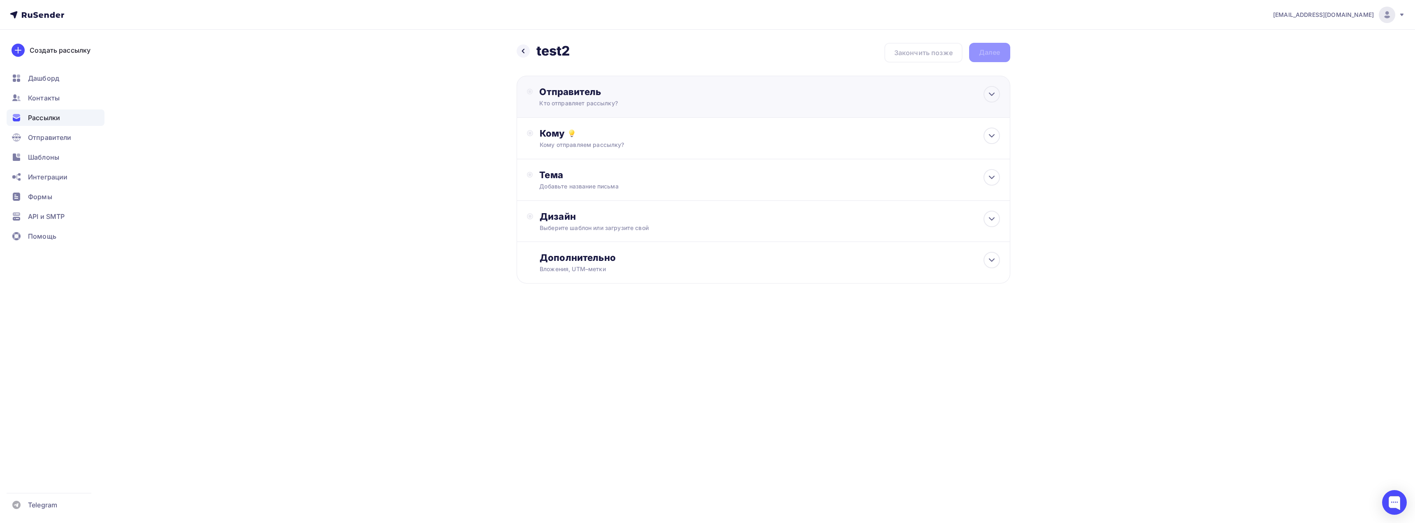
click at [526, 102] on div "Отправитель Кто отправляет рассылку? Email * [EMAIL_ADDRESS][DOMAIN_NAME] [EMAI…" at bounding box center [764, 97] width 494 height 42
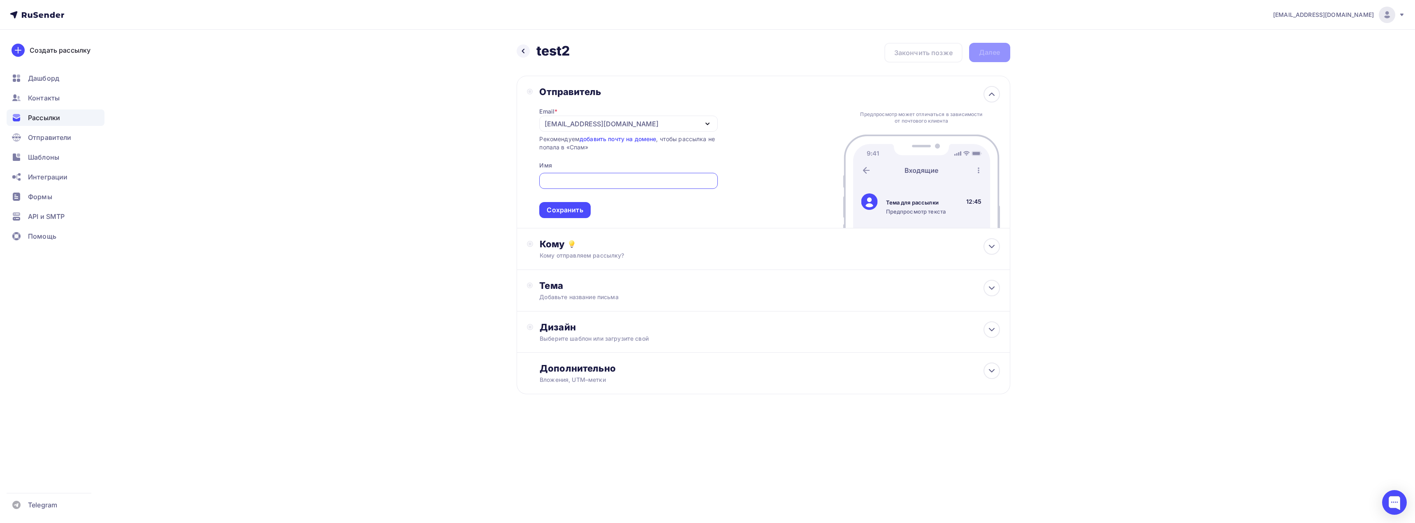
click at [526, 182] on input "text" at bounding box center [628, 181] width 169 height 10
type input "J"
type input "[PERSON_NAME]"
click at [526, 208] on div "Сохранить" at bounding box center [565, 209] width 36 height 9
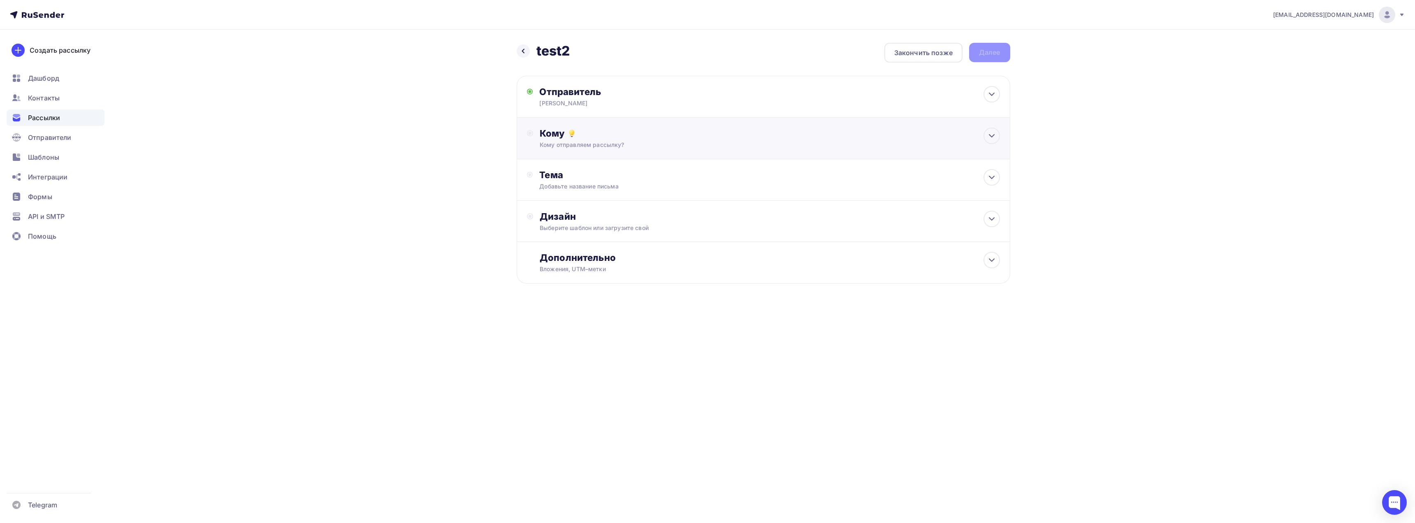
click at [526, 136] on div "Кому" at bounding box center [770, 134] width 460 height 12
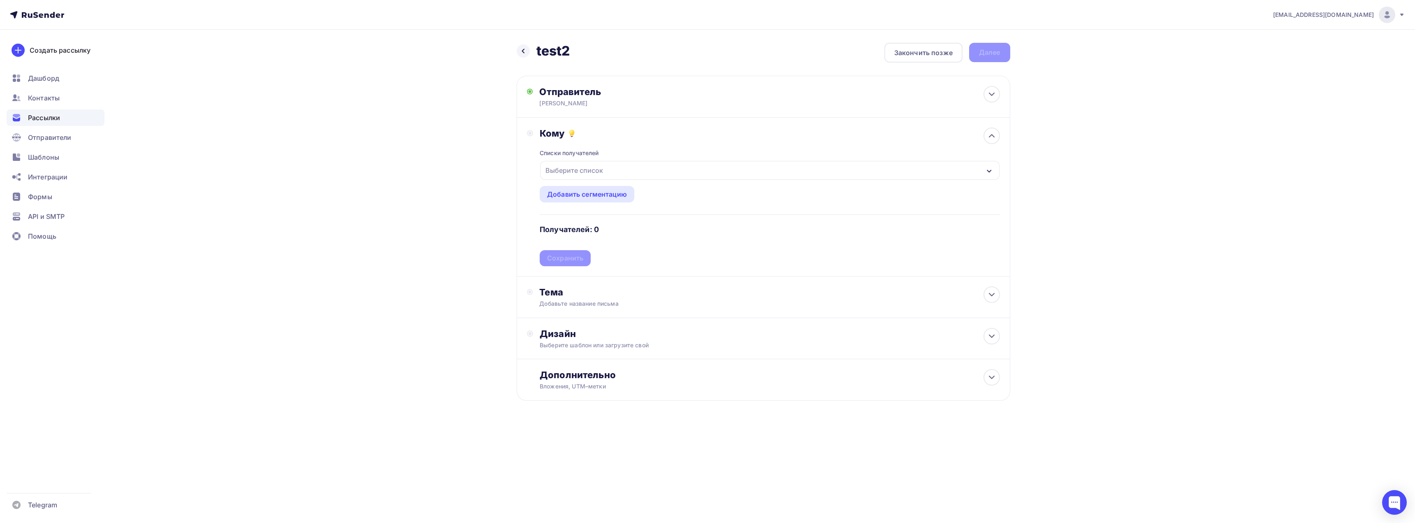
click at [526, 171] on div "Выберите список" at bounding box center [769, 170] width 459 height 19
click at [526, 222] on div "тест" at bounding box center [570, 223] width 14 height 10
click at [458, 240] on div "Назад test2 test2 Закончить позже Далее Отправитель [PERSON_NAME] Email * [EMAI…" at bounding box center [708, 242] width 674 height 424
click at [526, 255] on div "Сохранить" at bounding box center [565, 257] width 36 height 9
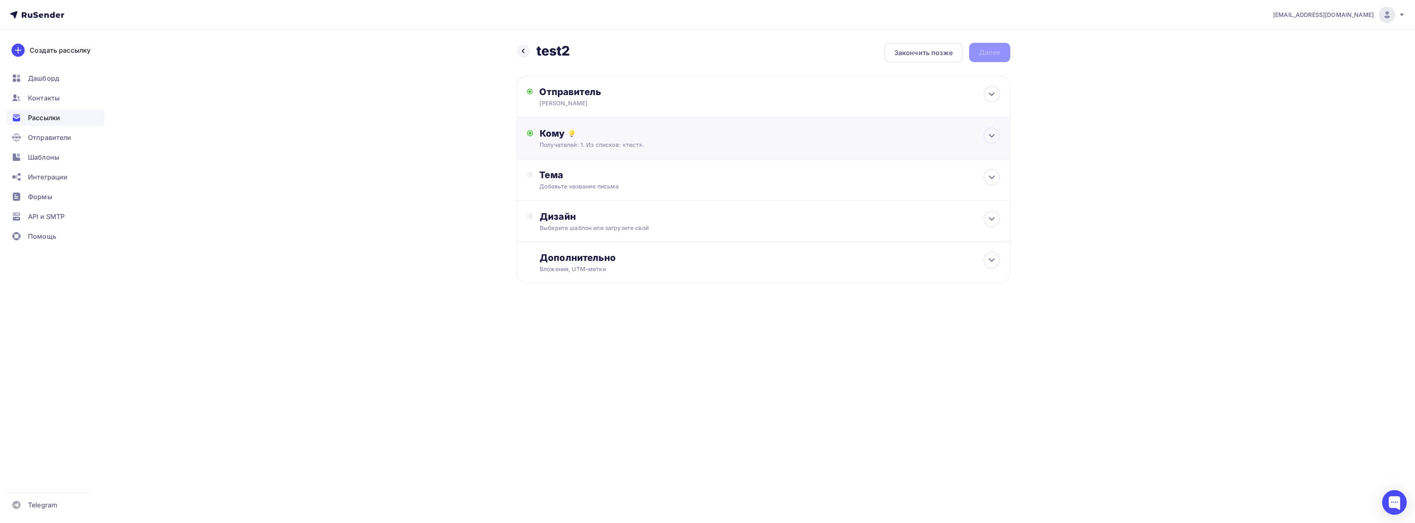
click at [526, 139] on div "Кому" at bounding box center [770, 134] width 460 height 12
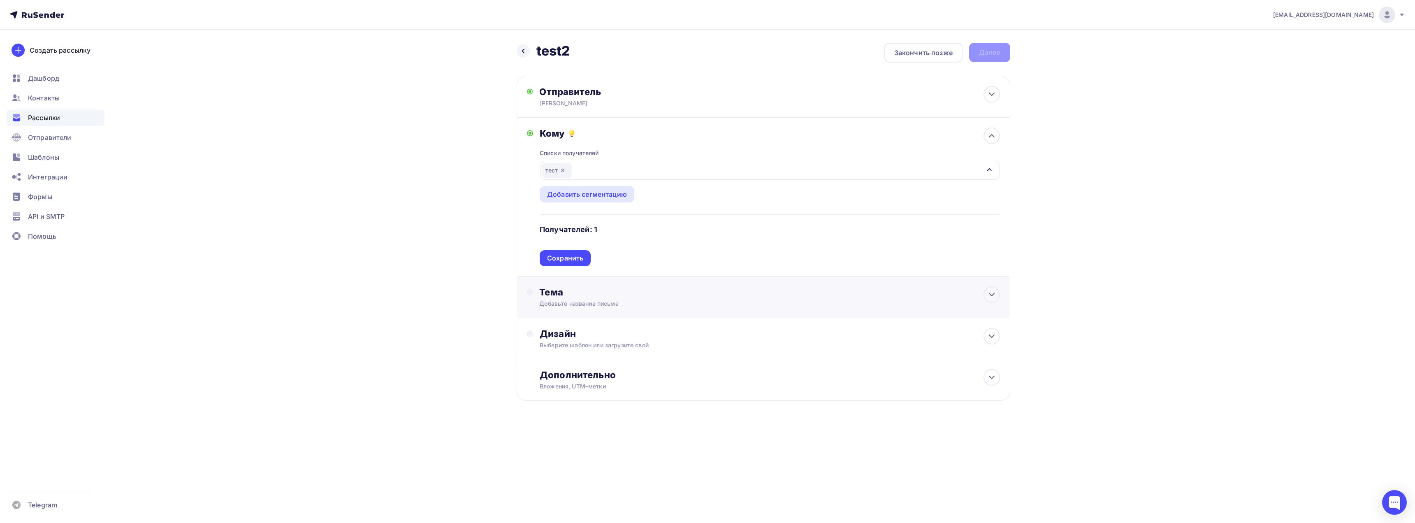
click at [526, 299] on div "Добавьте название письма" at bounding box center [612, 303] width 146 height 8
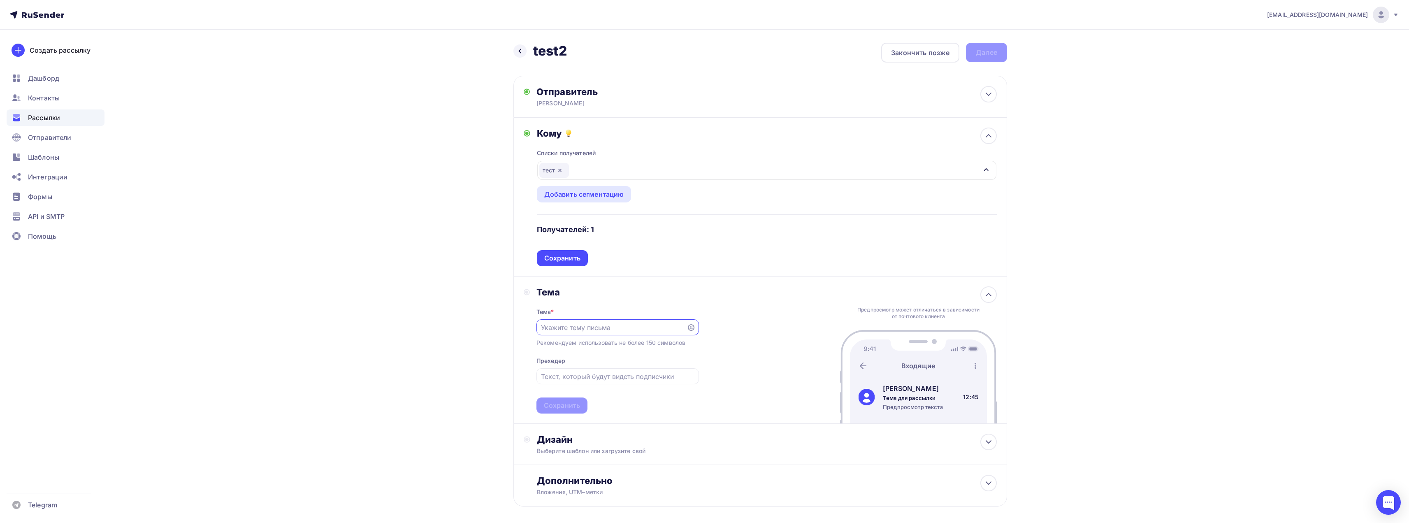
click at [526, 329] on input "text" at bounding box center [611, 327] width 141 height 10
paste input "MVP-платформа под вашу задачу за 2–4 недели"
type input "MVP-платформа под вашу задачу за 2–4 недели"
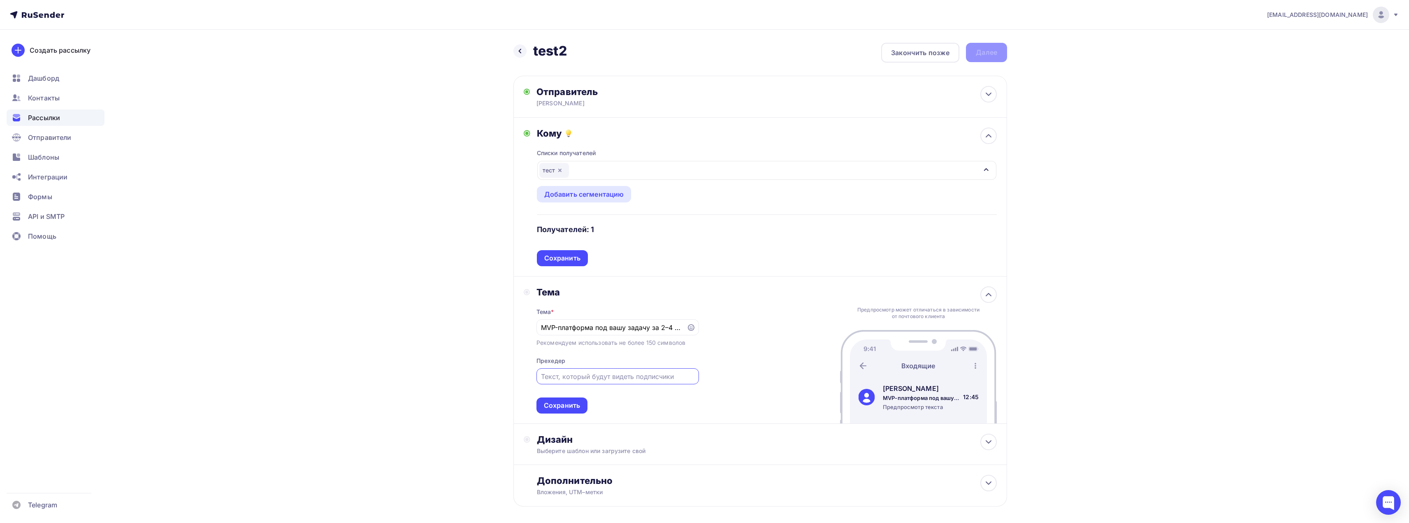
click at [526, 351] on input "text" at bounding box center [617, 376] width 153 height 10
paste input "запускаем MVP от 2 недель до 3 месяцев, бюджетно — от 500 тыс. ₽"
type input "запускаем MVP от 2 недель до 3 месяцев, бюджетно — от 500 тыс. ₽"
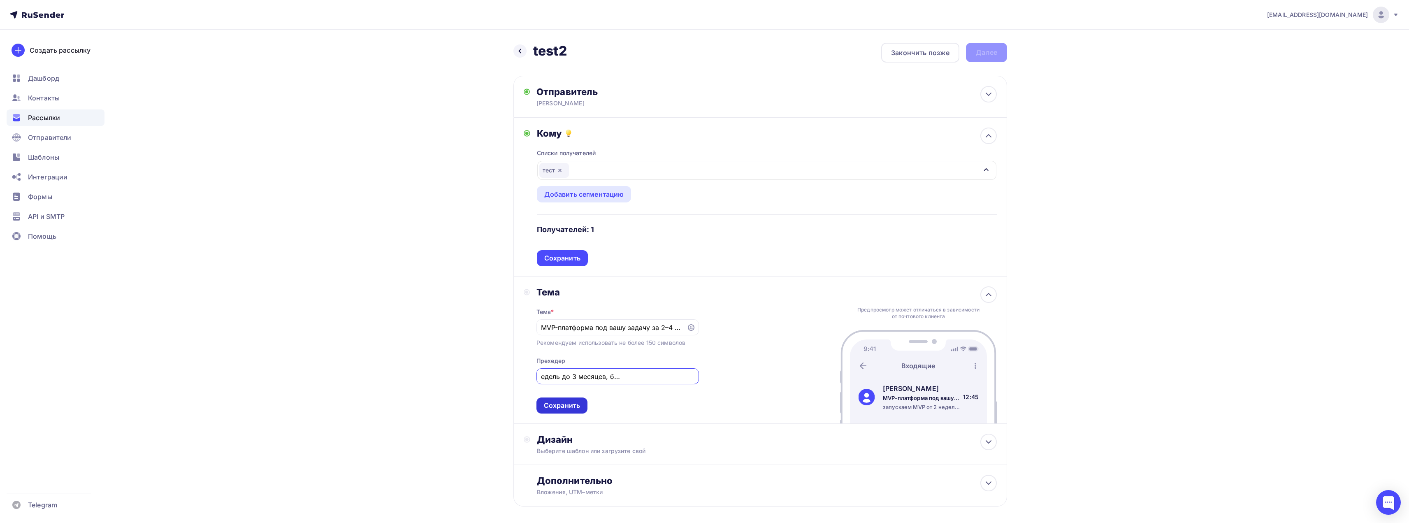
scroll to position [0, 0]
click at [526, 351] on div "Сохранить" at bounding box center [562, 405] width 36 height 9
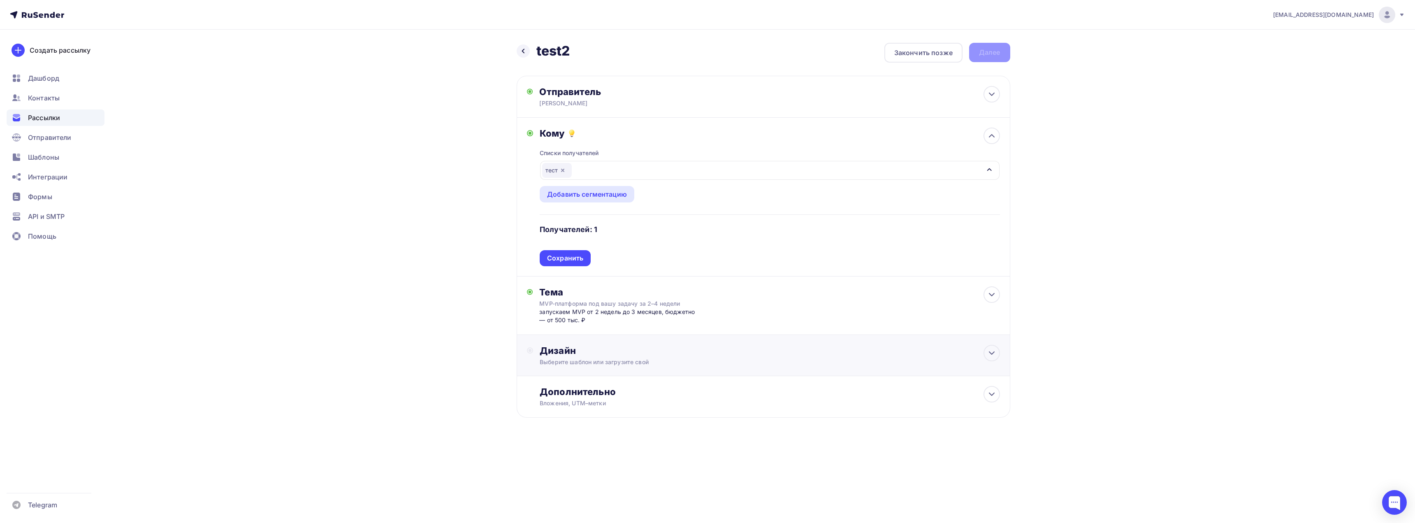
click at [526, 351] on div "Дизайн" at bounding box center [770, 351] width 460 height 12
click at [526, 351] on div "Выбрать шаблон" at bounding box center [575, 383] width 57 height 9
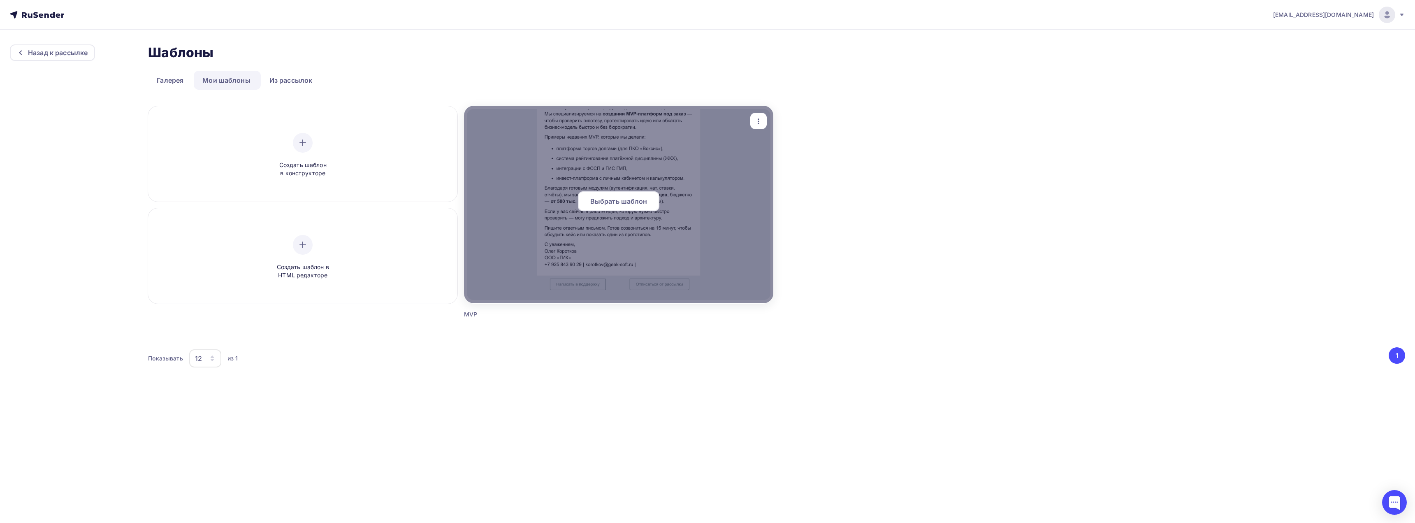
click at [526, 203] on span "Выбрать шаблон" at bounding box center [618, 201] width 57 height 10
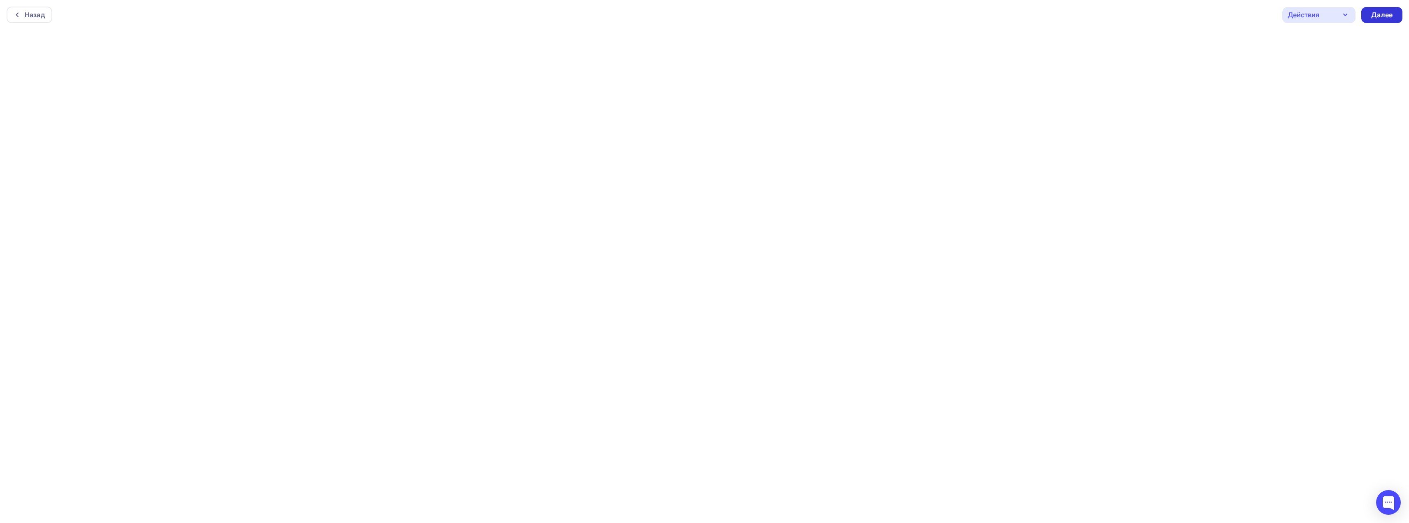
click at [526, 13] on div "Далее" at bounding box center [1381, 14] width 21 height 9
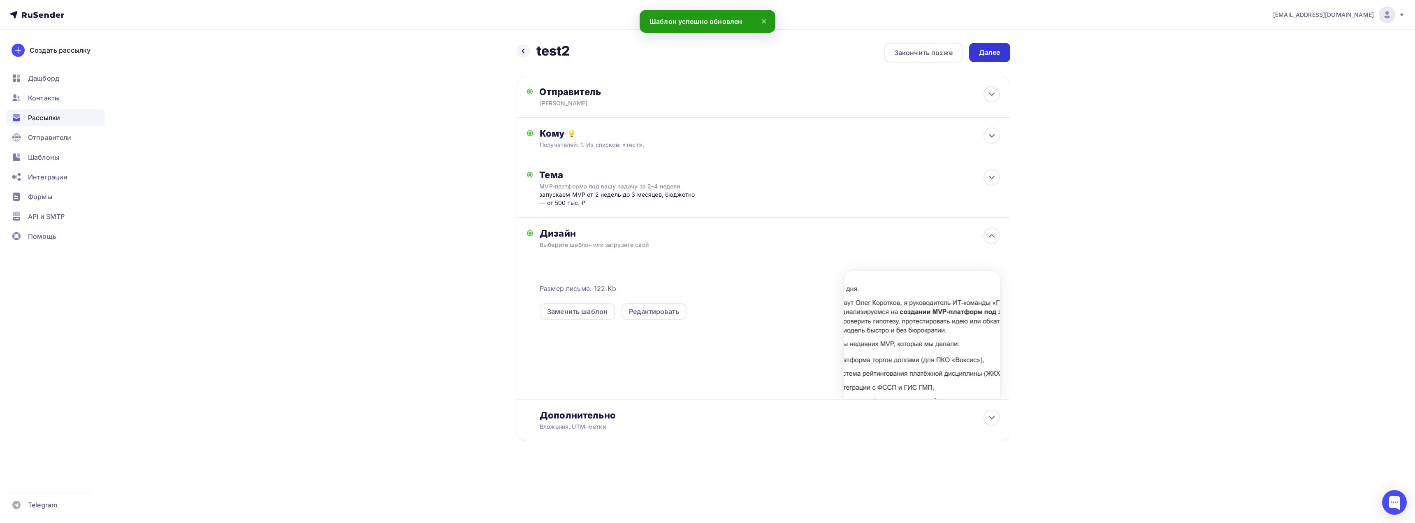
click at [526, 49] on div "Далее" at bounding box center [989, 52] width 21 height 9
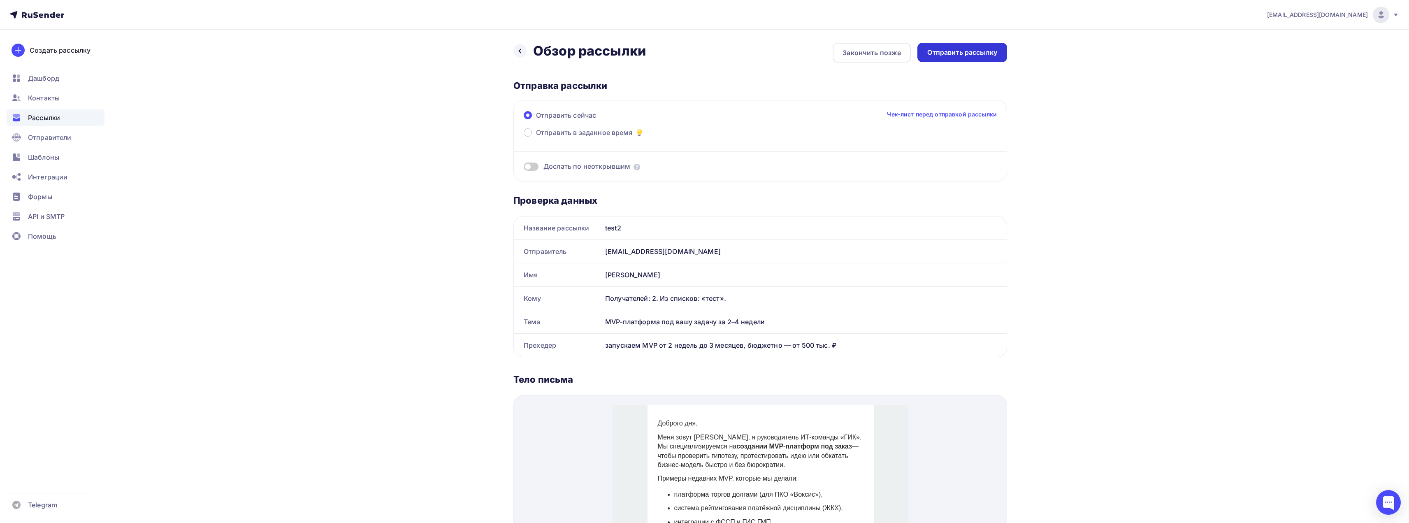
click at [526, 51] on div "Отправить рассылку" at bounding box center [962, 52] width 70 height 9
